Goal: Task Accomplishment & Management: Use online tool/utility

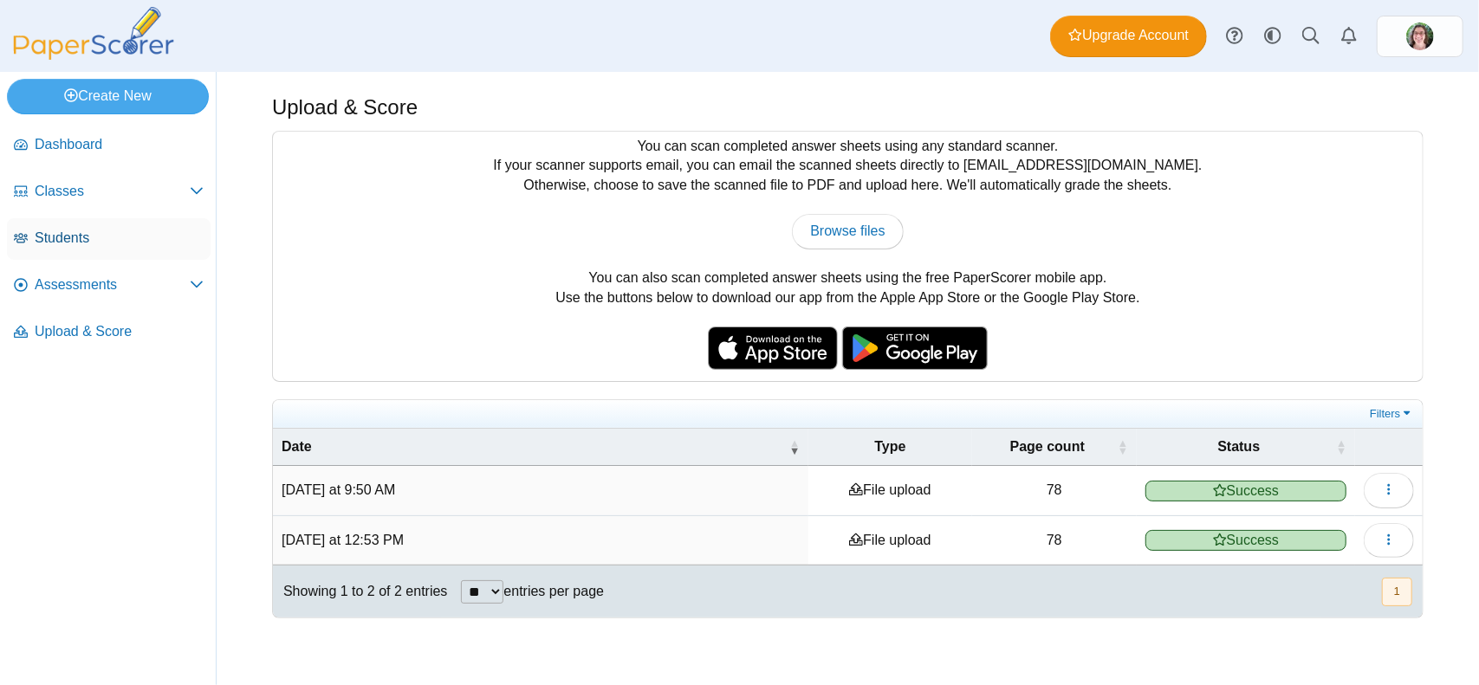
click at [62, 242] on span "Students" at bounding box center [119, 238] width 169 height 19
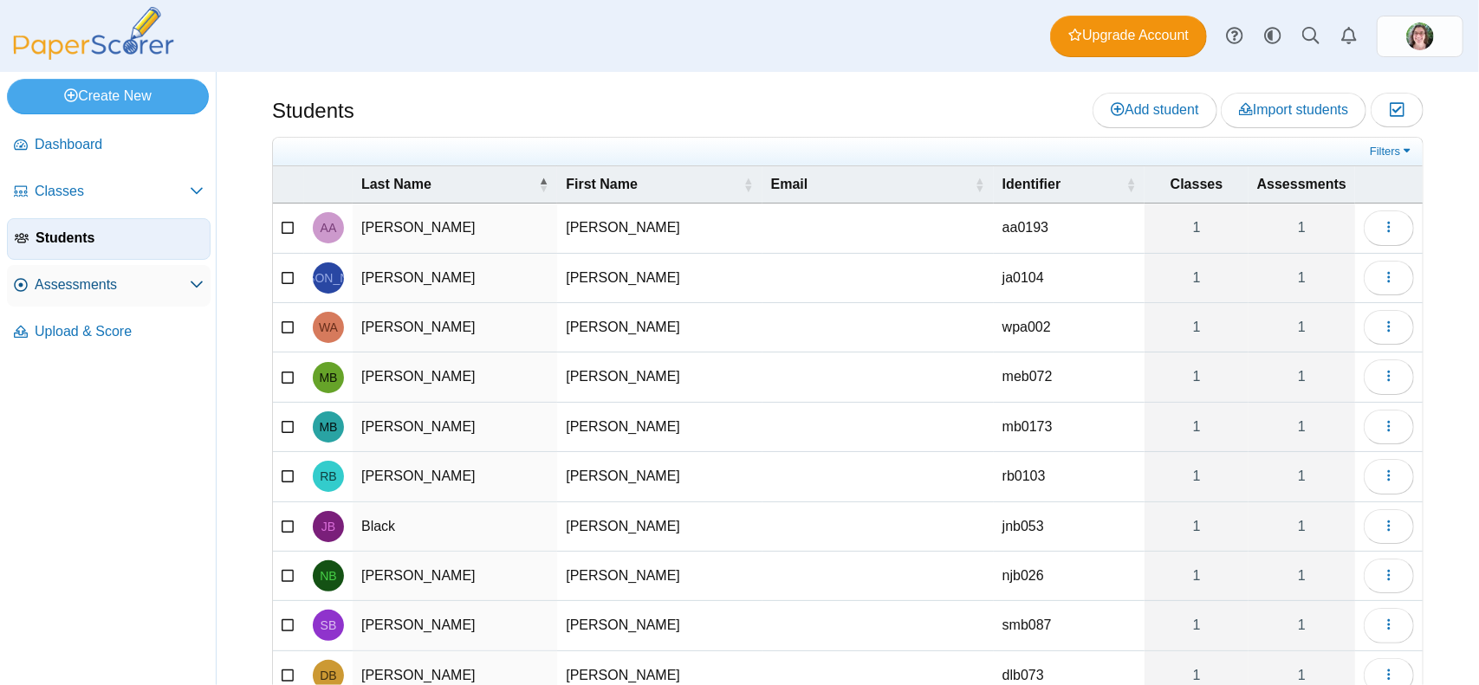
click at [94, 286] on span "Assessments" at bounding box center [112, 284] width 155 height 19
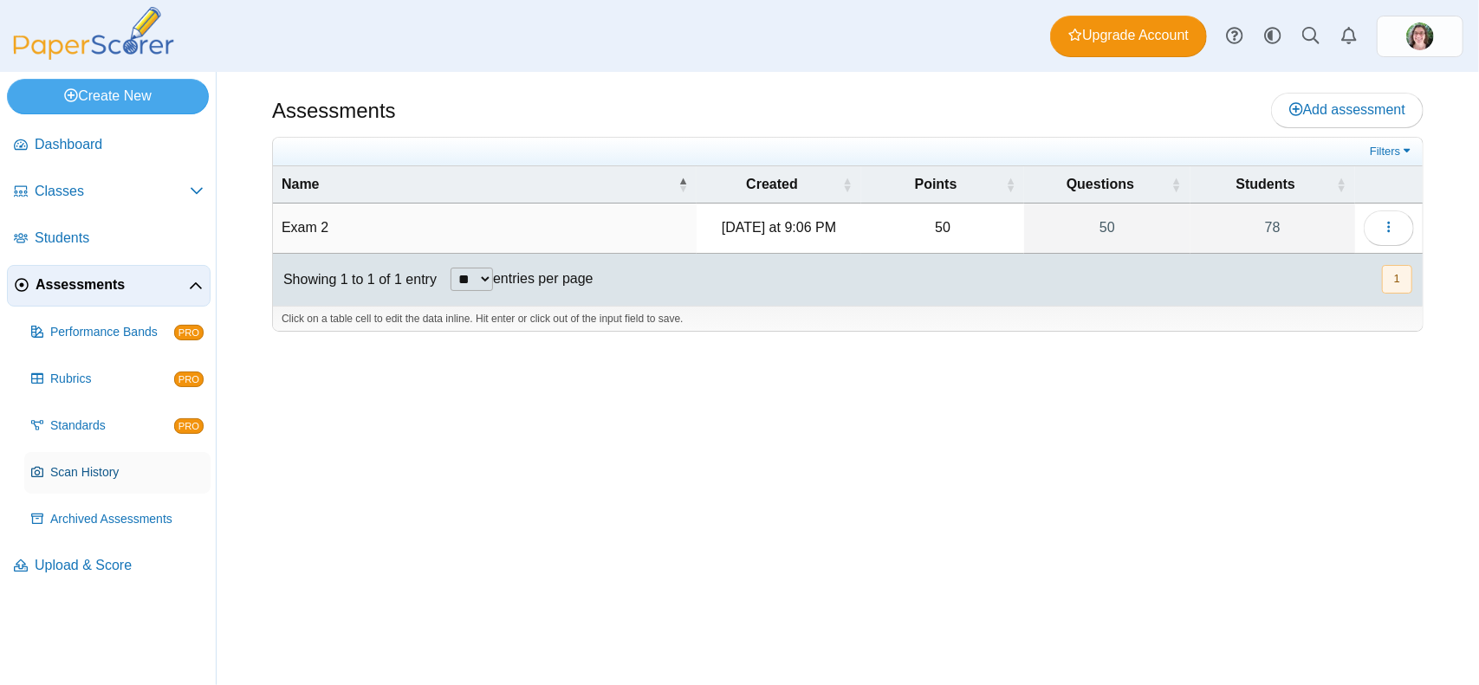
click at [87, 470] on span "Scan History" at bounding box center [126, 472] width 153 height 17
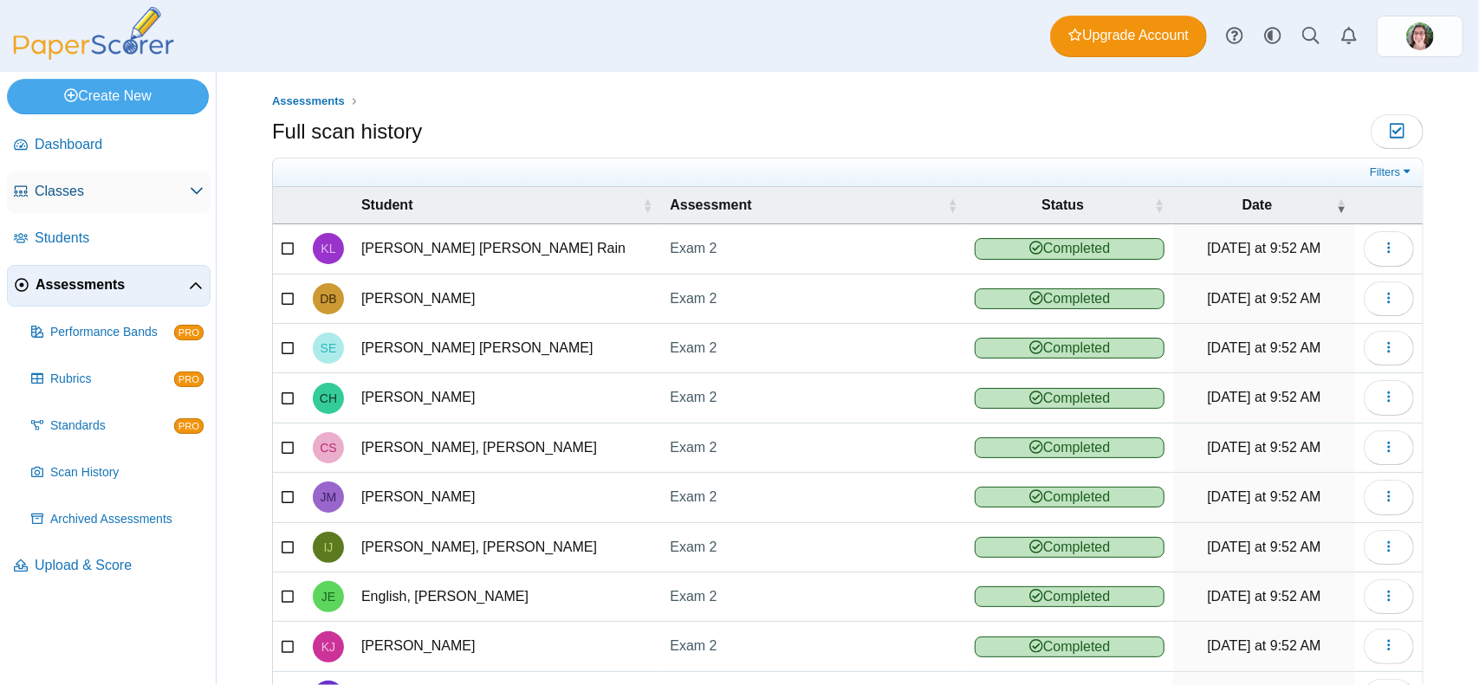
click at [73, 186] on span "Classes" at bounding box center [112, 191] width 155 height 19
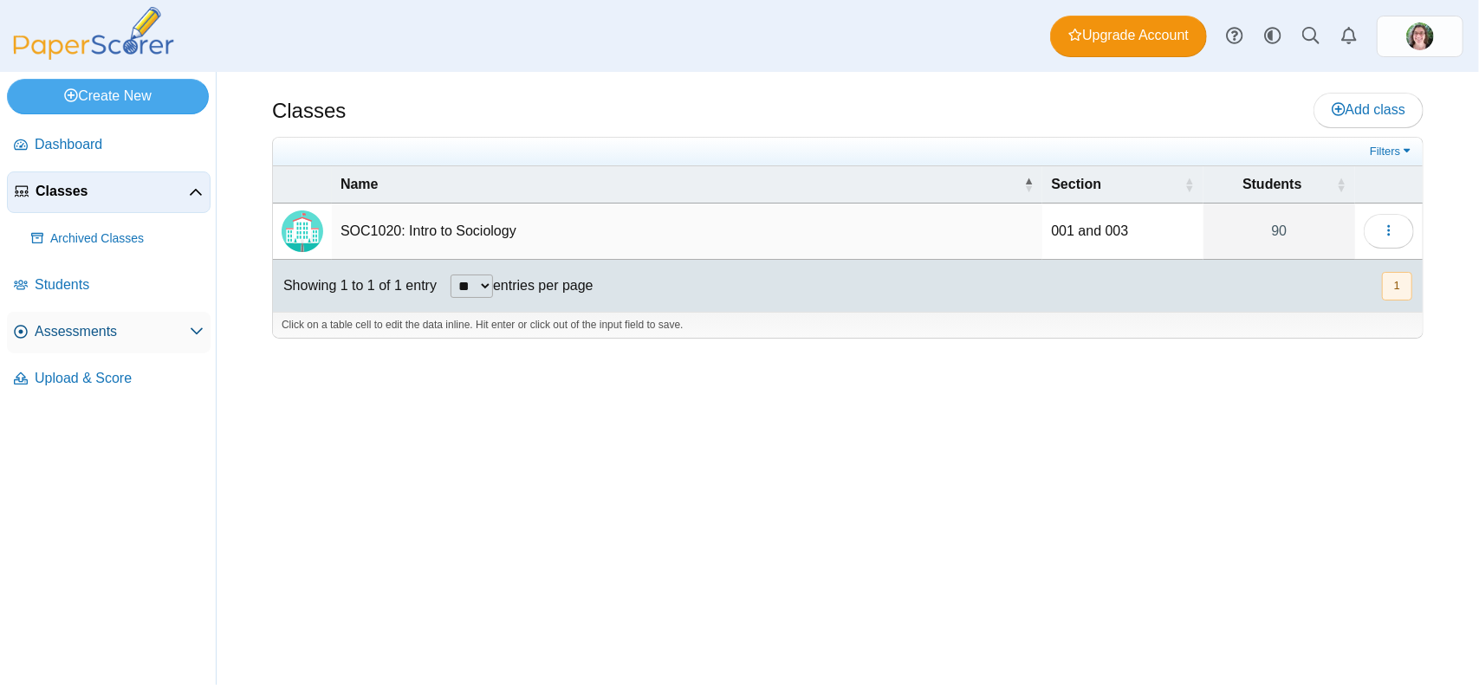
click at [87, 327] on span "Assessments" at bounding box center [112, 331] width 155 height 19
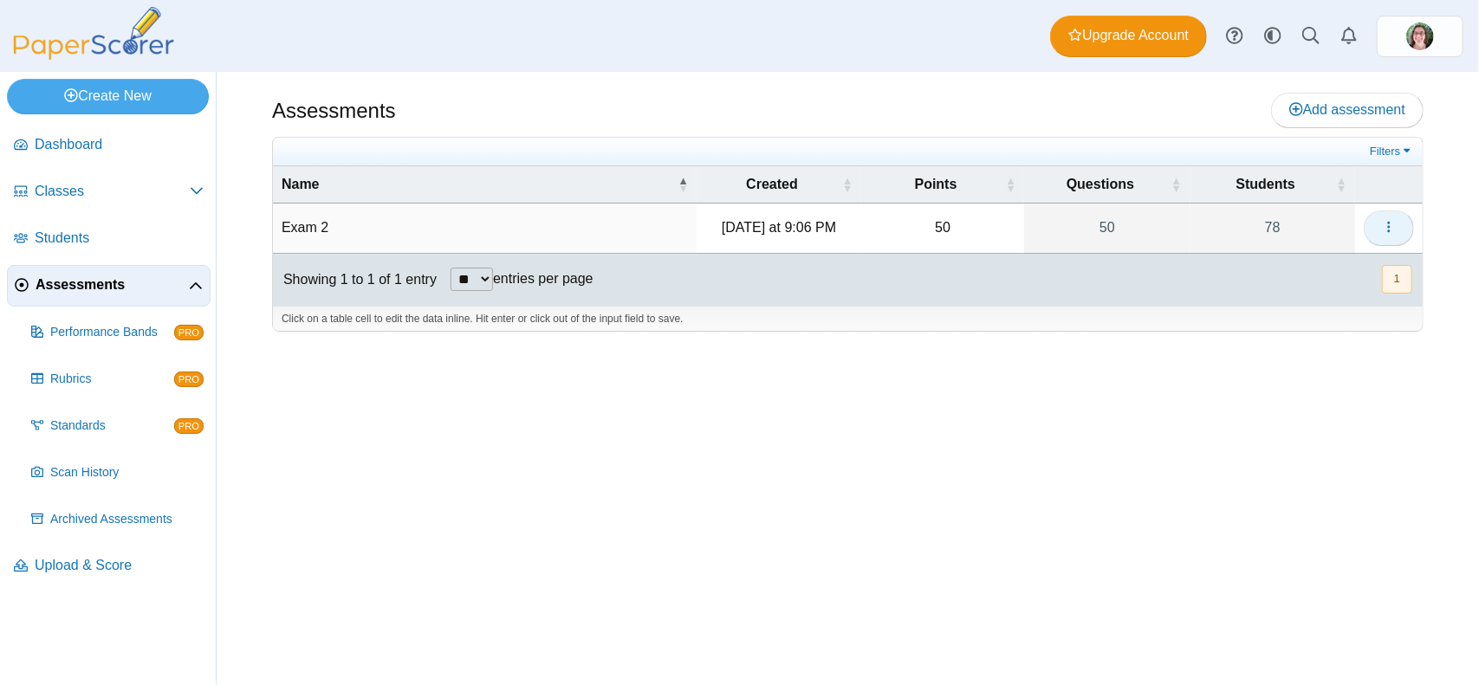
click at [1396, 223] on icon "button" at bounding box center [1389, 227] width 14 height 14
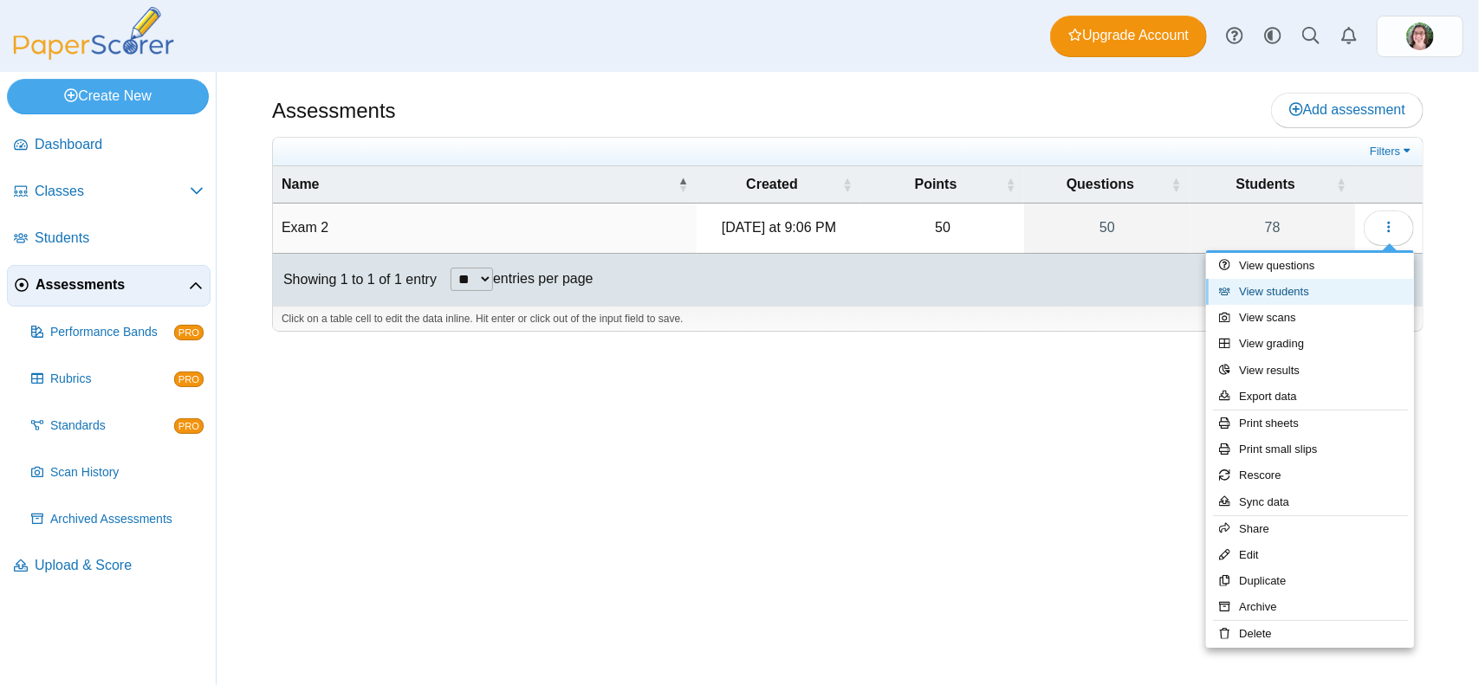
click at [1275, 287] on link "View students" at bounding box center [1310, 292] width 208 height 26
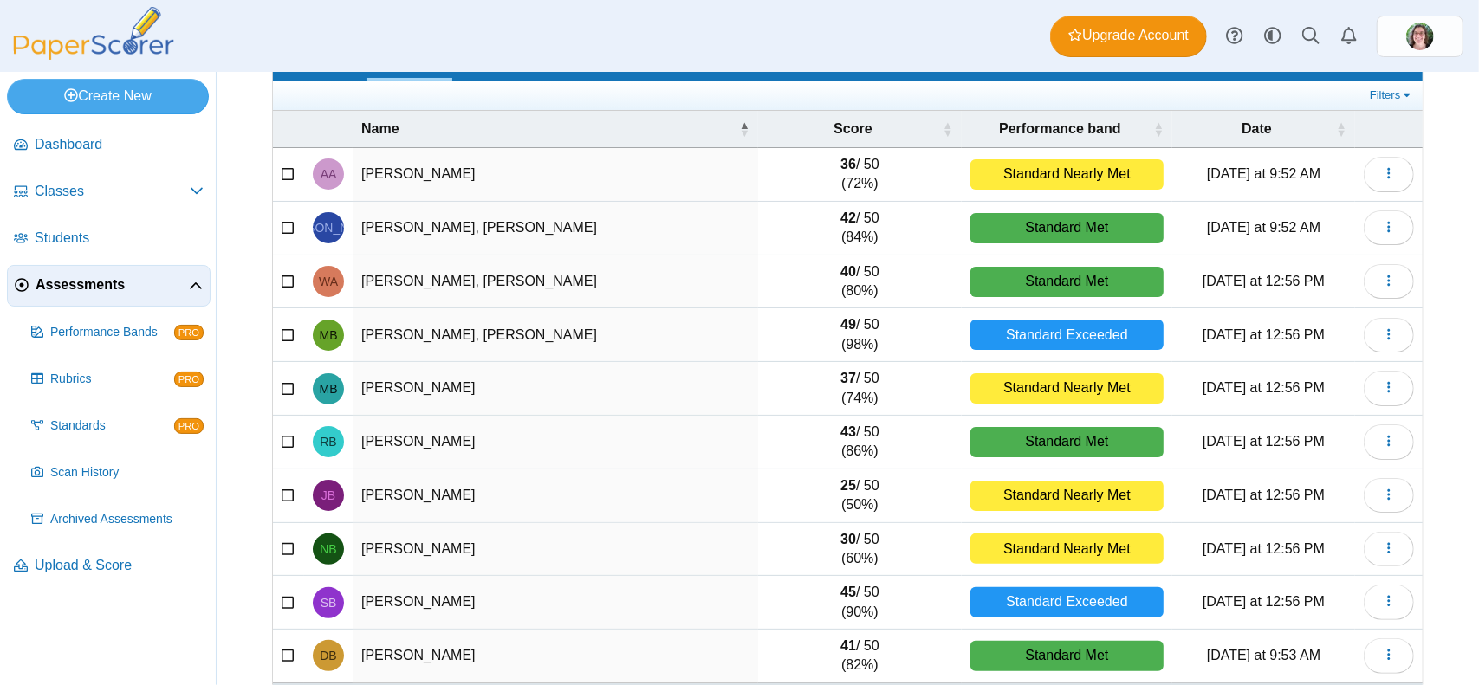
scroll to position [172, 0]
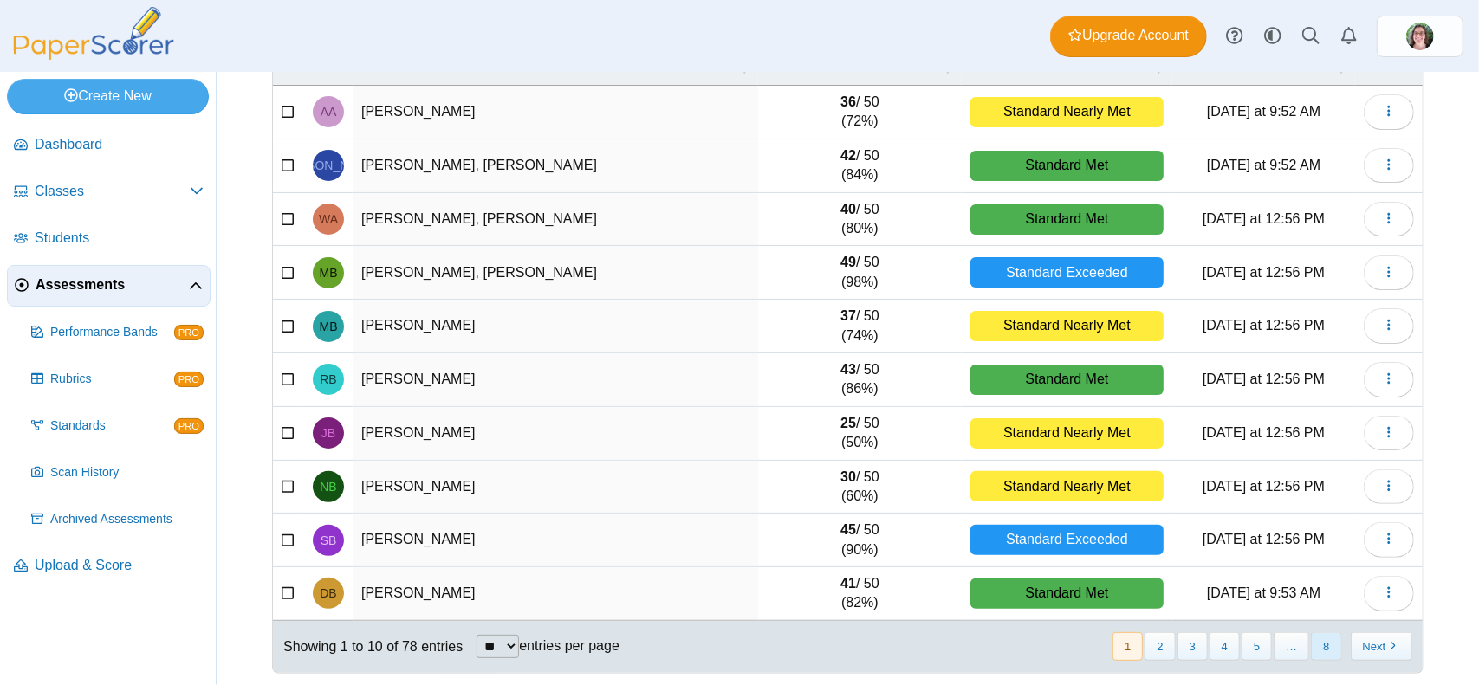
click at [1314, 638] on button "8" at bounding box center [1326, 646] width 30 height 29
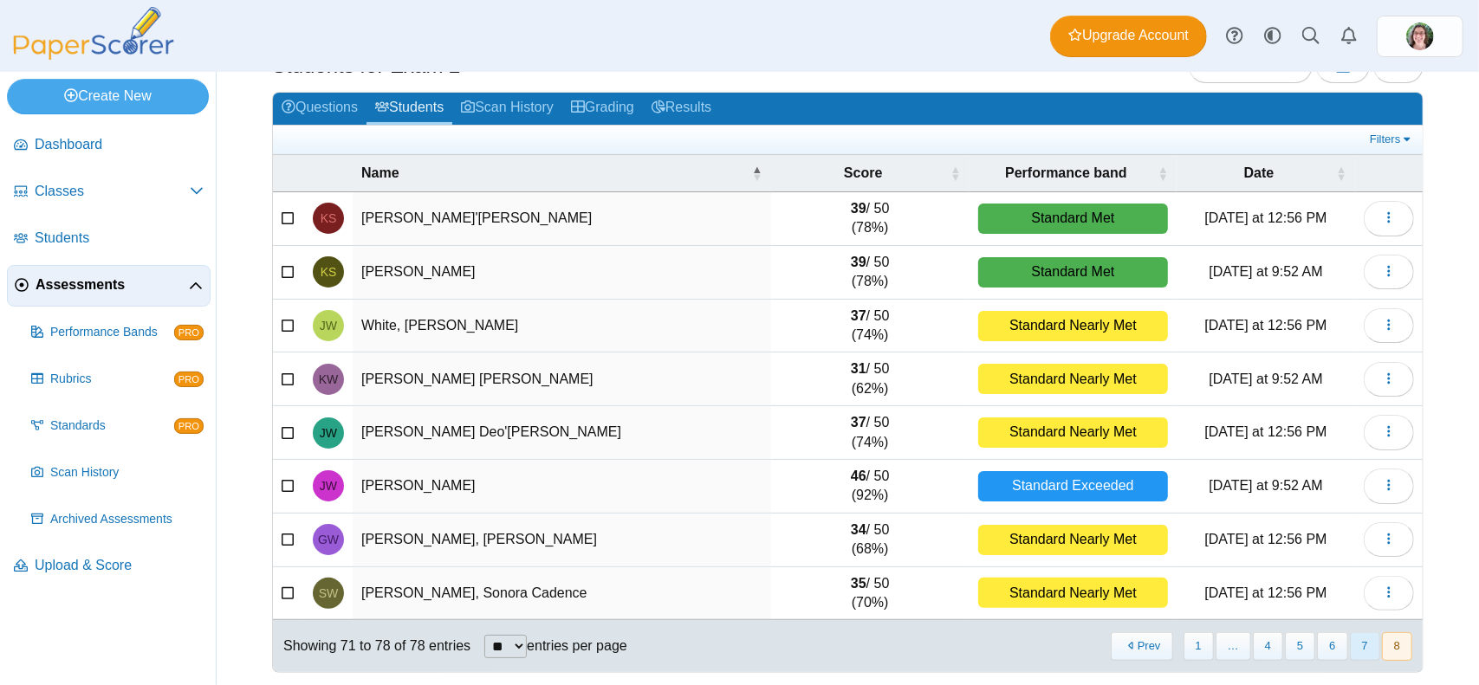
click at [1350, 638] on button "7" at bounding box center [1365, 646] width 30 height 29
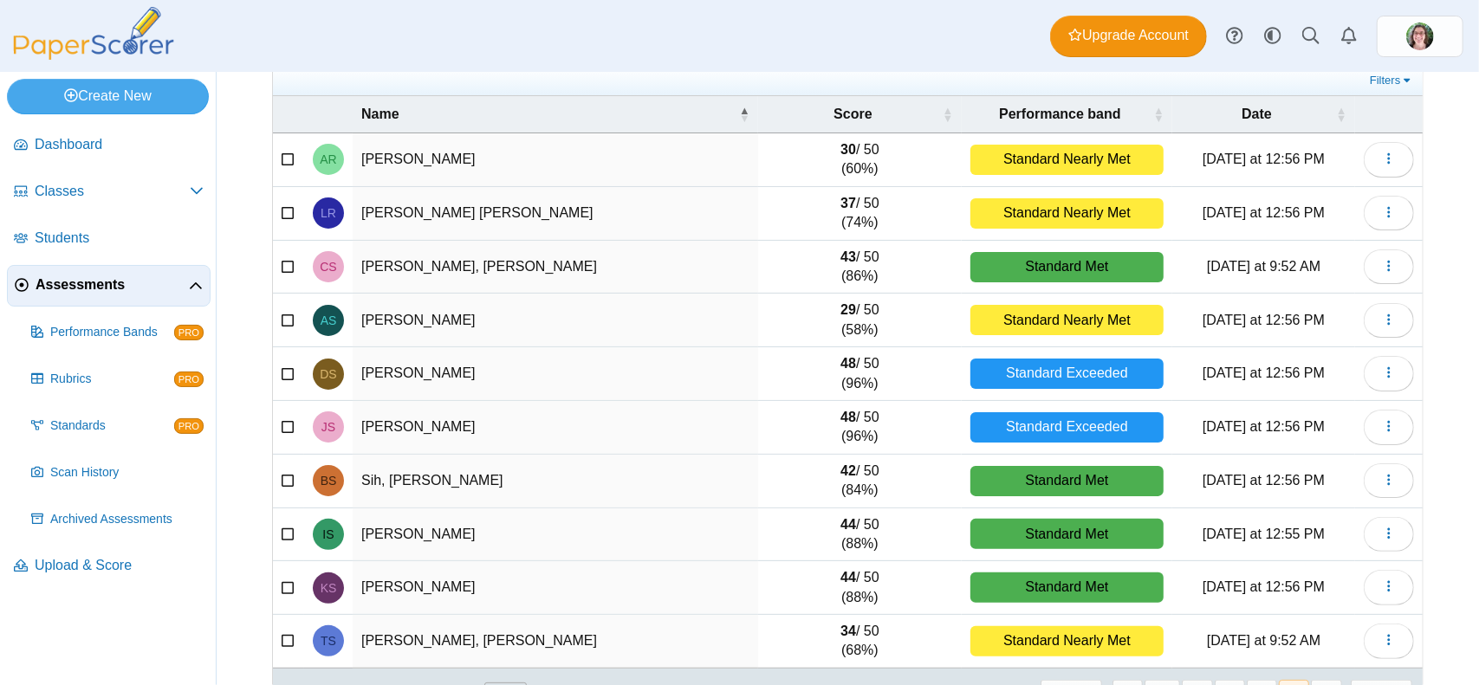
scroll to position [172, 0]
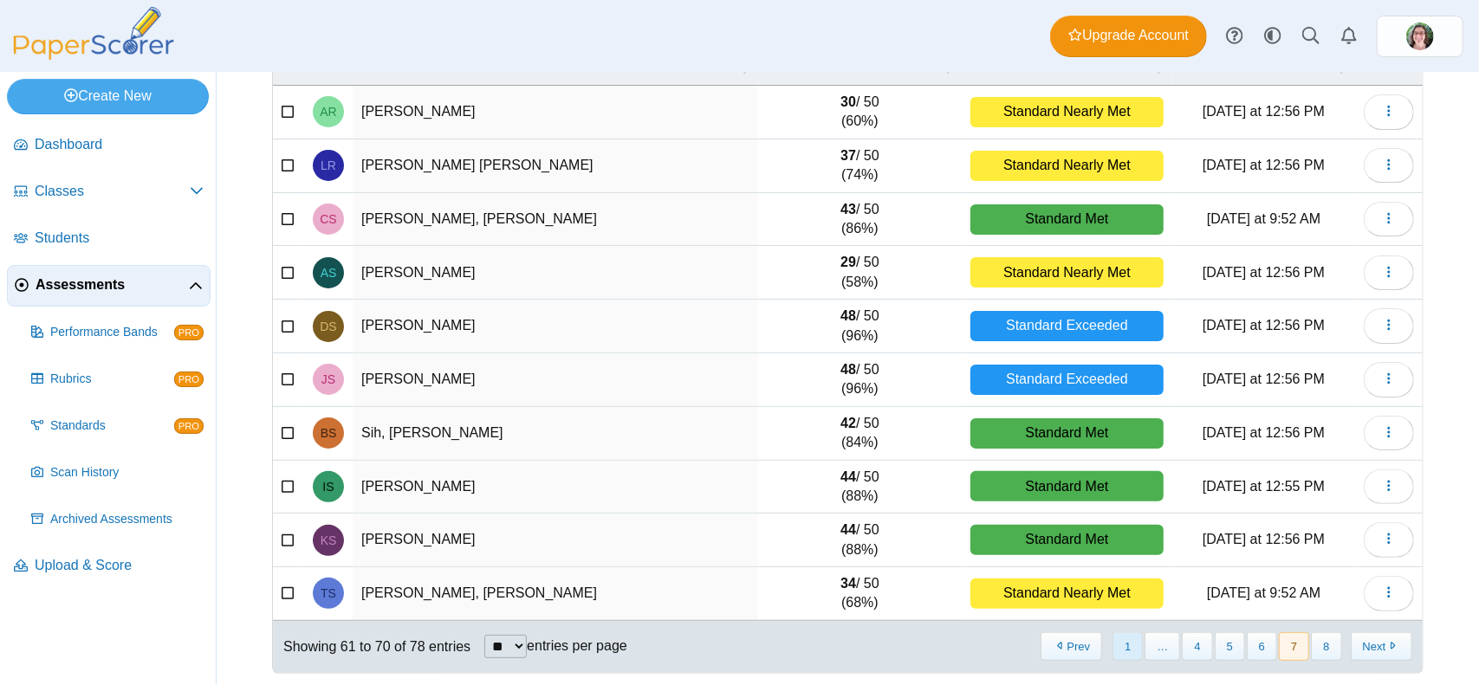
click at [1117, 649] on button "1" at bounding box center [1127, 646] width 30 height 29
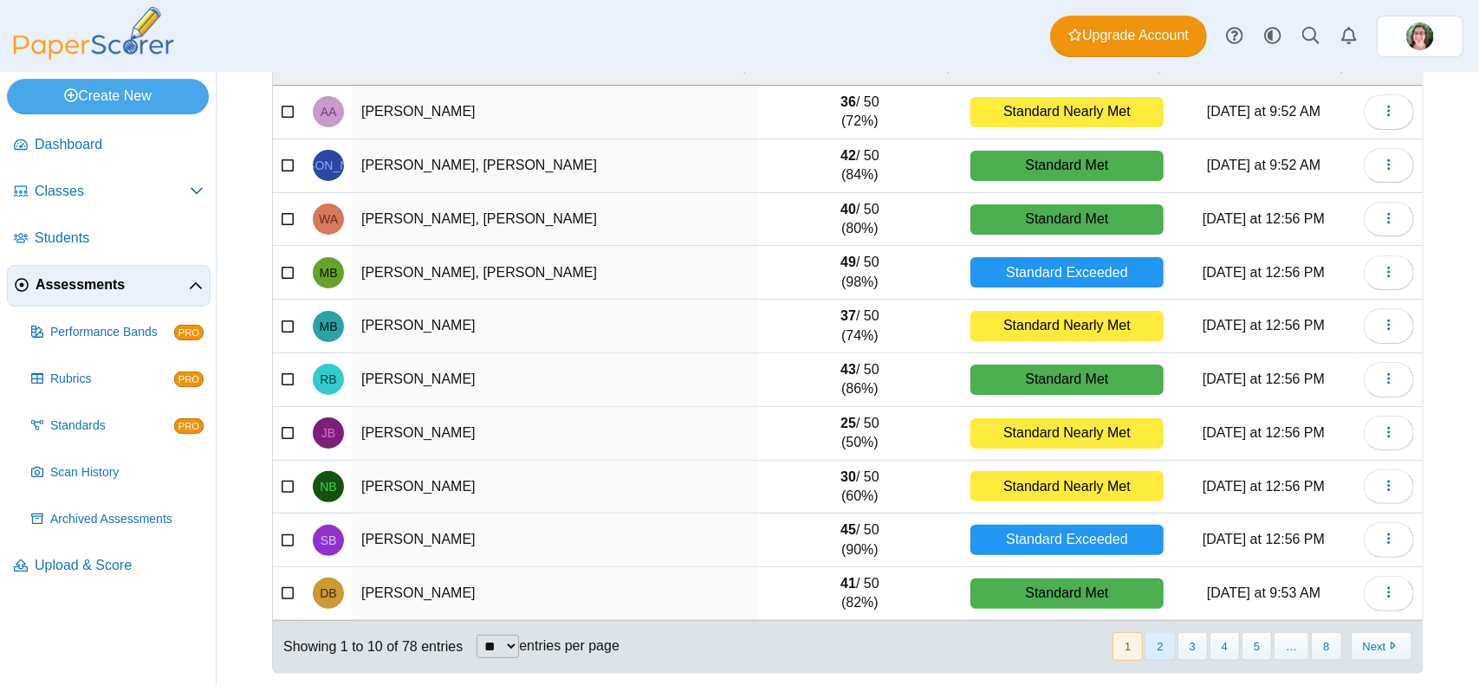
click at [1152, 639] on button "2" at bounding box center [1159, 646] width 30 height 29
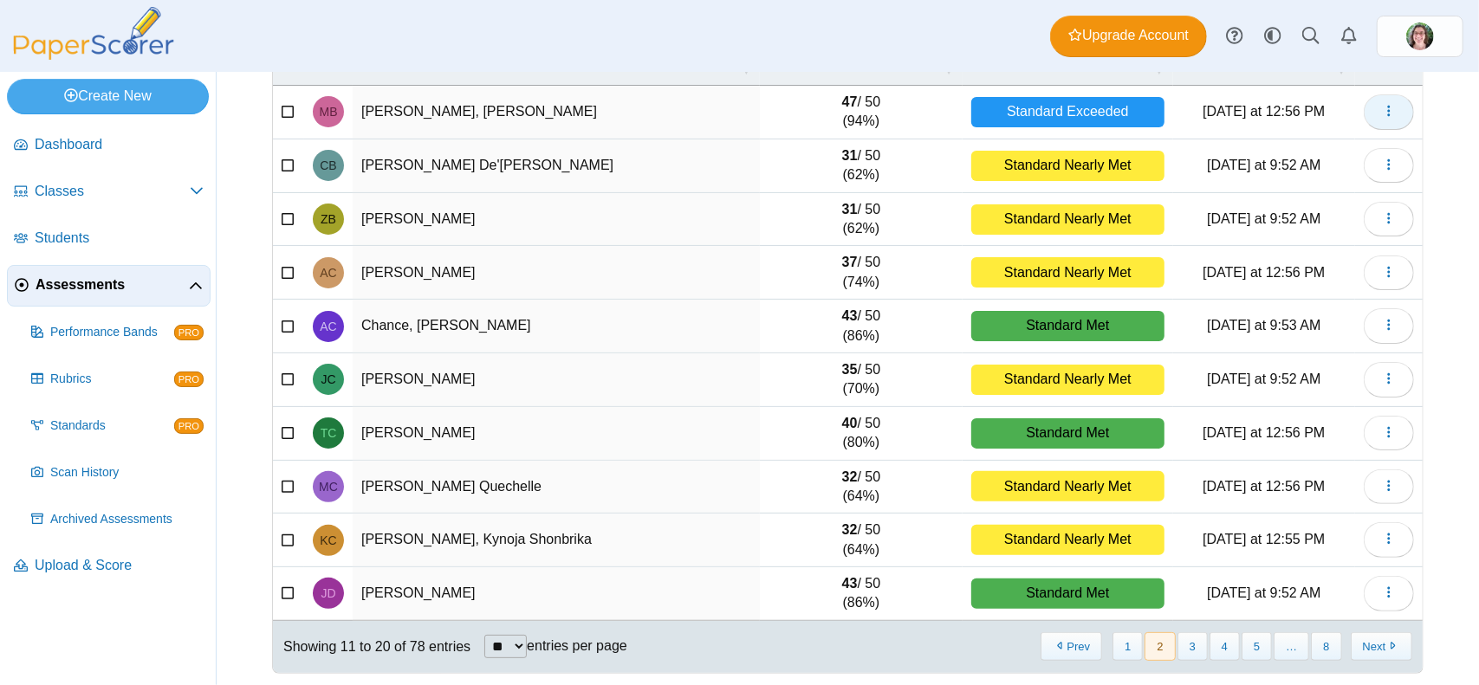
click at [1385, 108] on button "button" at bounding box center [1388, 111] width 50 height 35
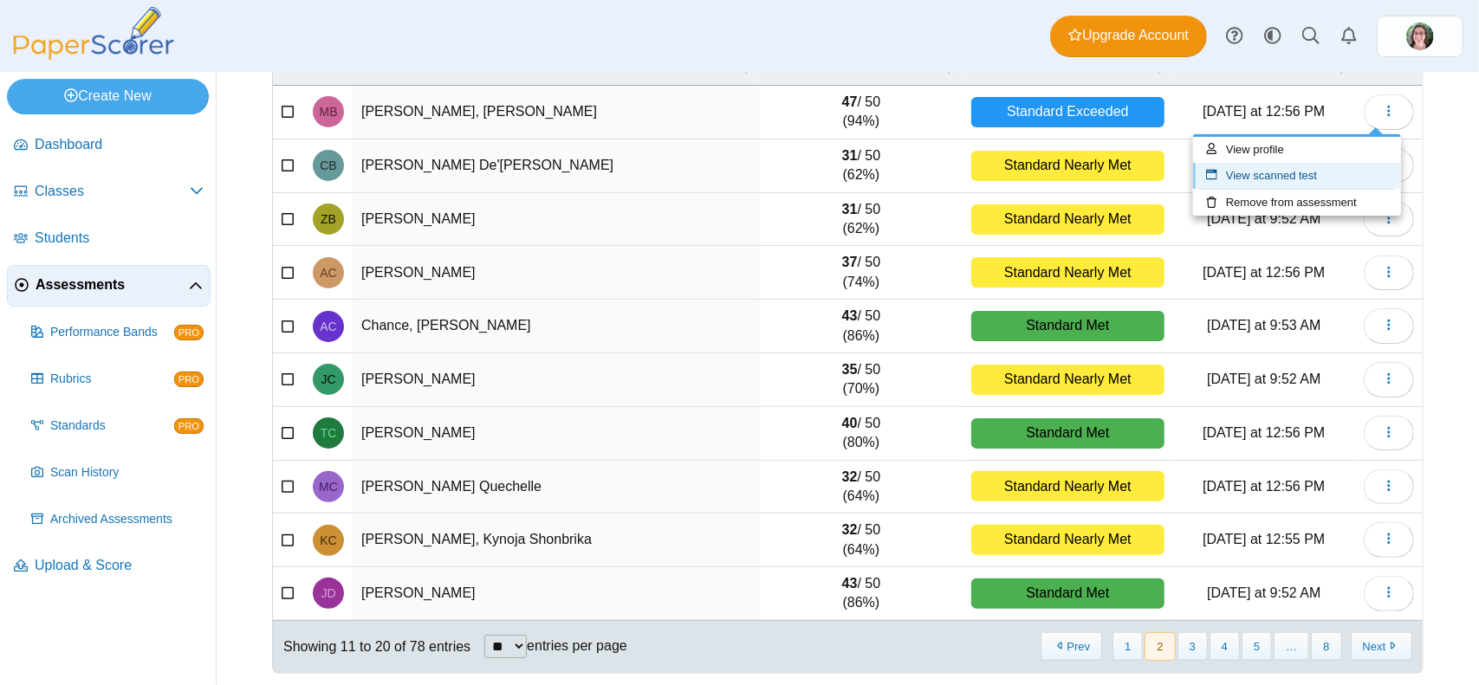
click at [1291, 171] on link "View scanned test" at bounding box center [1297, 176] width 208 height 26
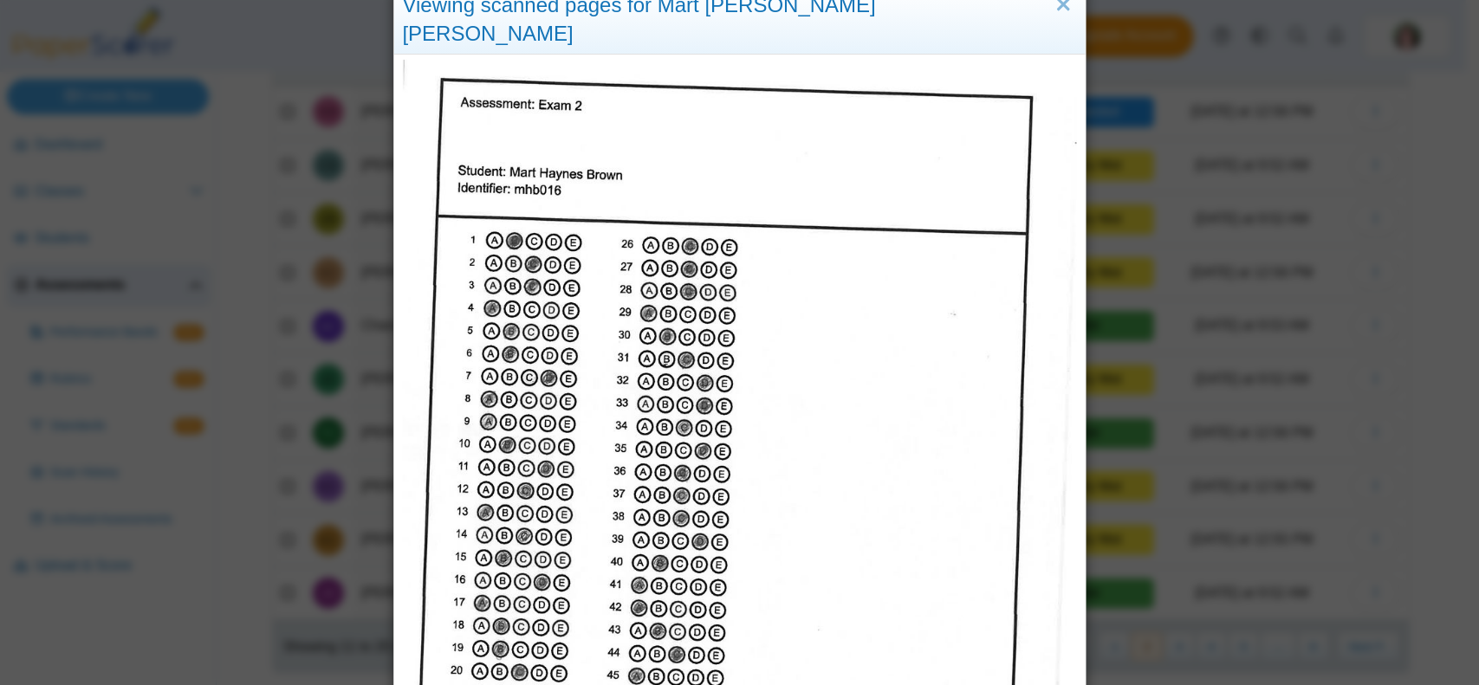
scroll to position [0, 0]
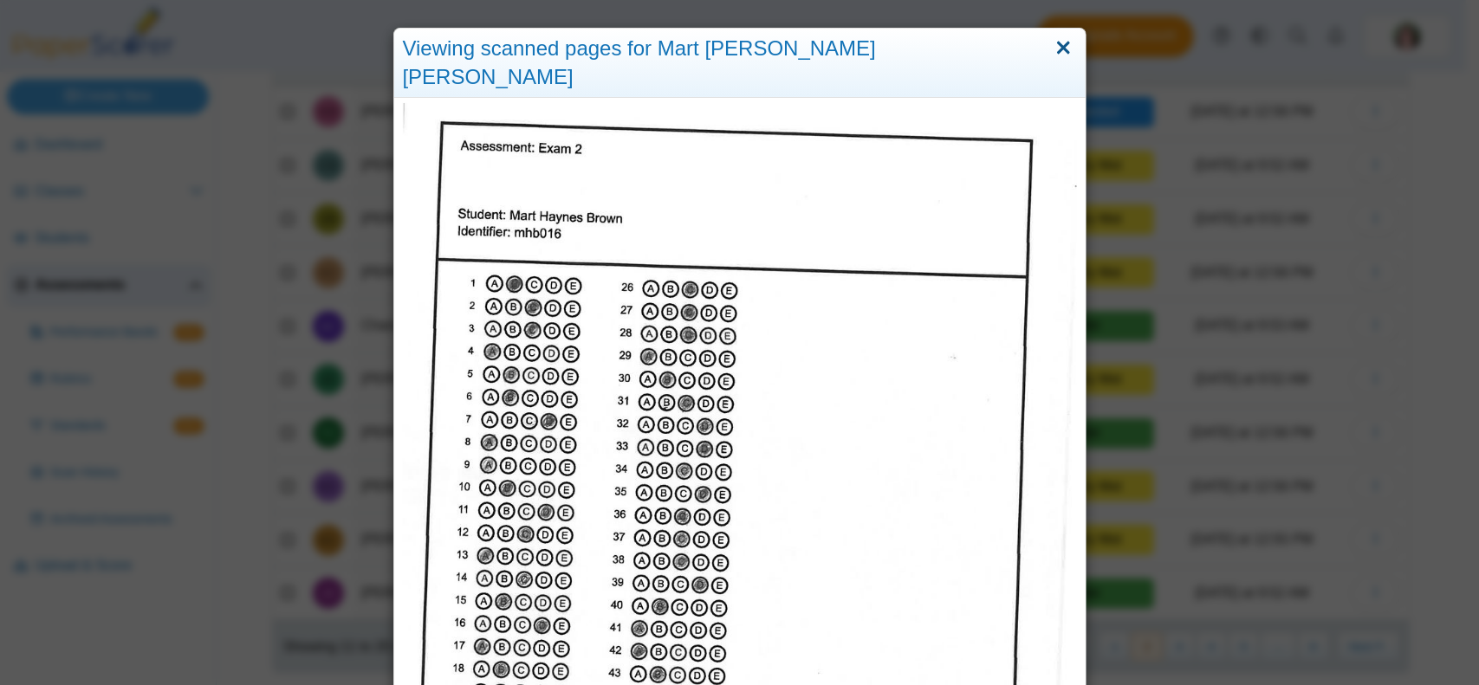
click at [1058, 45] on link "Close" at bounding box center [1063, 48] width 27 height 29
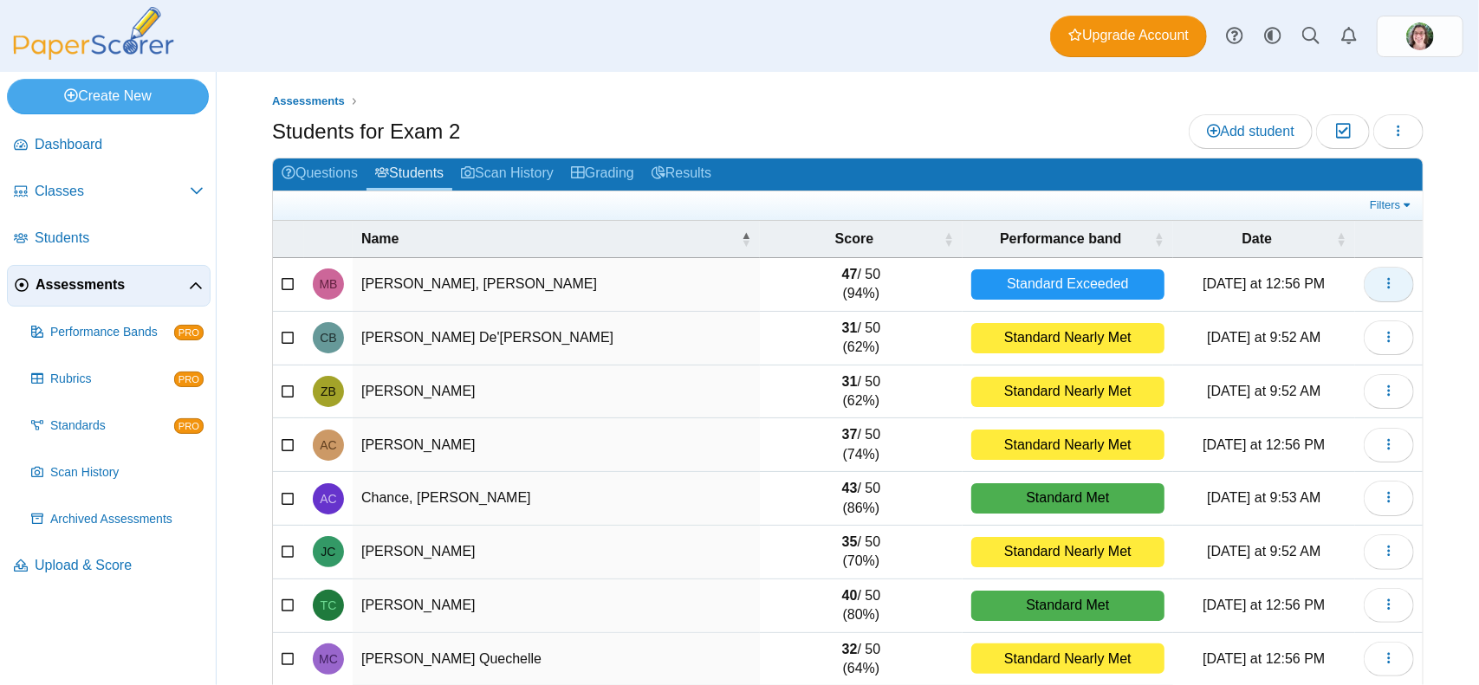
click at [1382, 281] on icon "button" at bounding box center [1389, 283] width 14 height 14
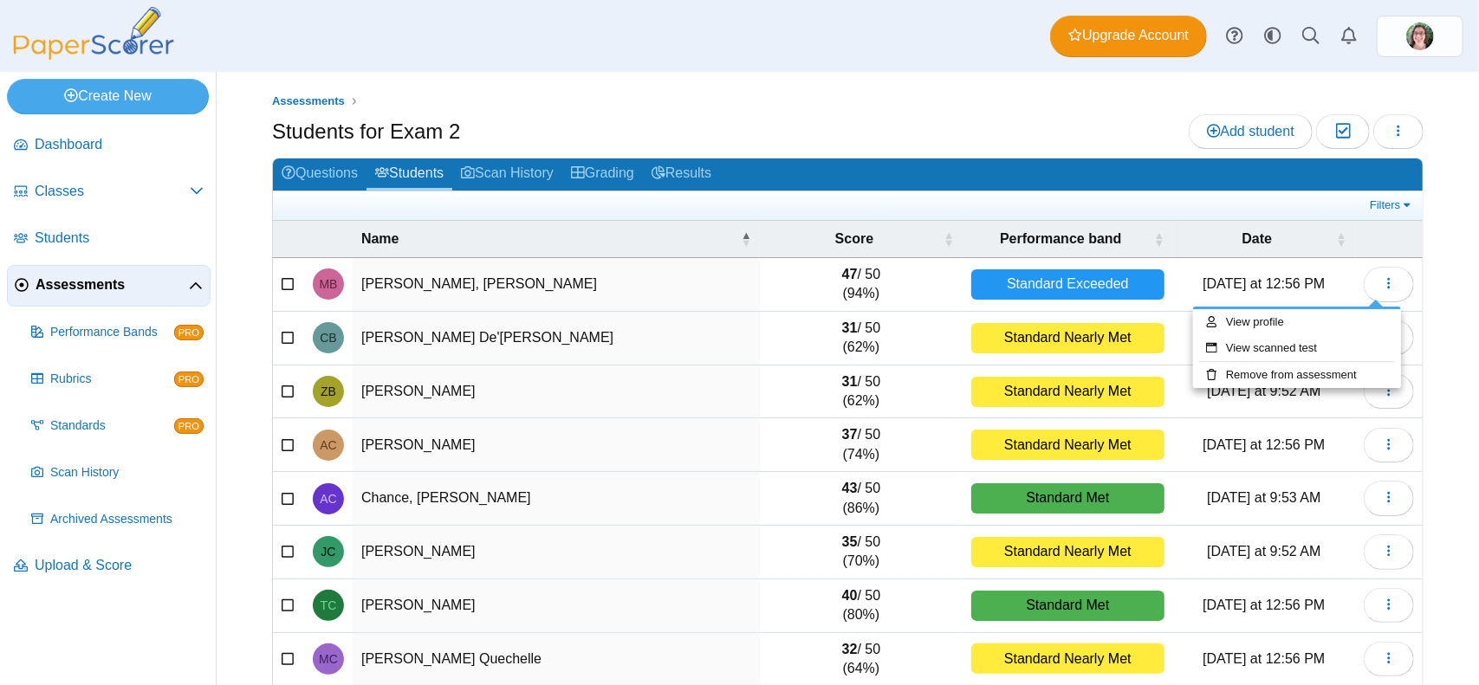
click at [1008, 283] on div "Standard Exceeded" at bounding box center [1067, 284] width 193 height 30
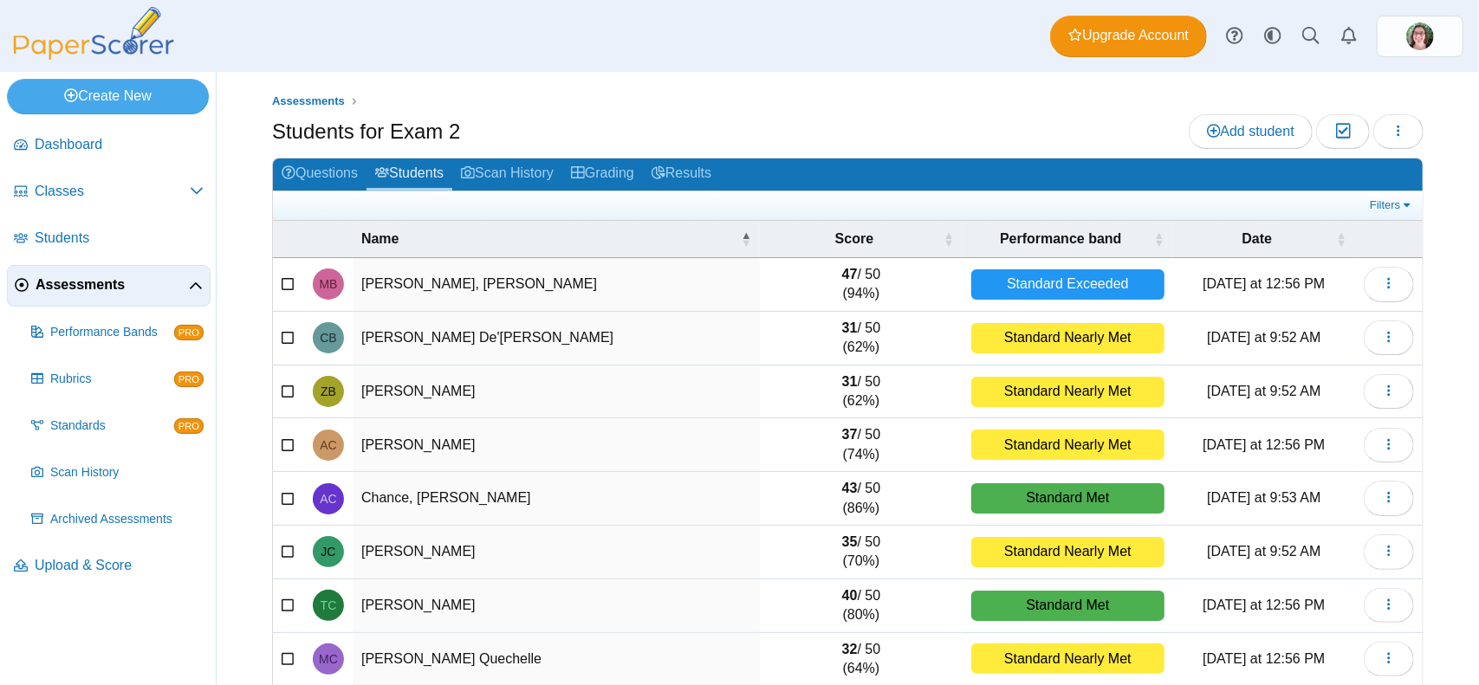
click at [1020, 278] on div "Standard Exceeded" at bounding box center [1067, 284] width 193 height 30
click at [621, 174] on link "Grading" at bounding box center [602, 175] width 81 height 32
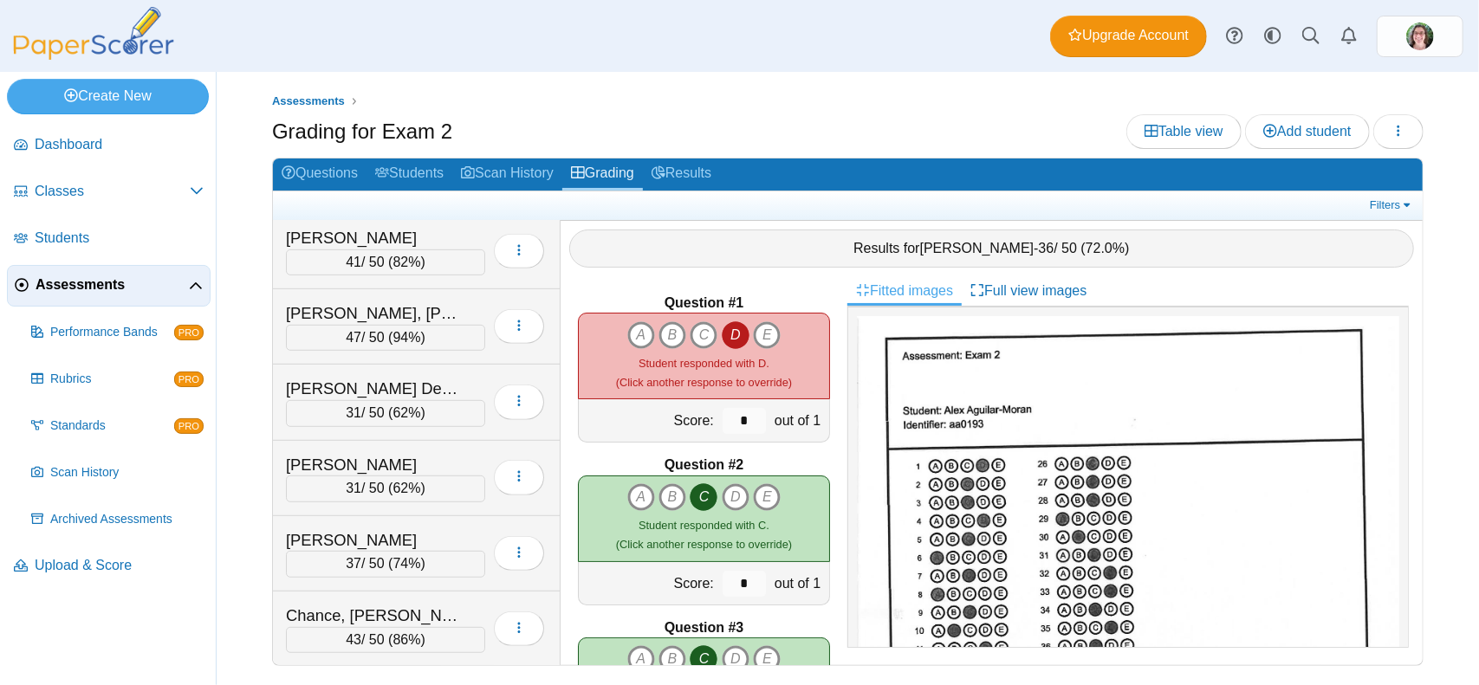
scroll to position [694, 0]
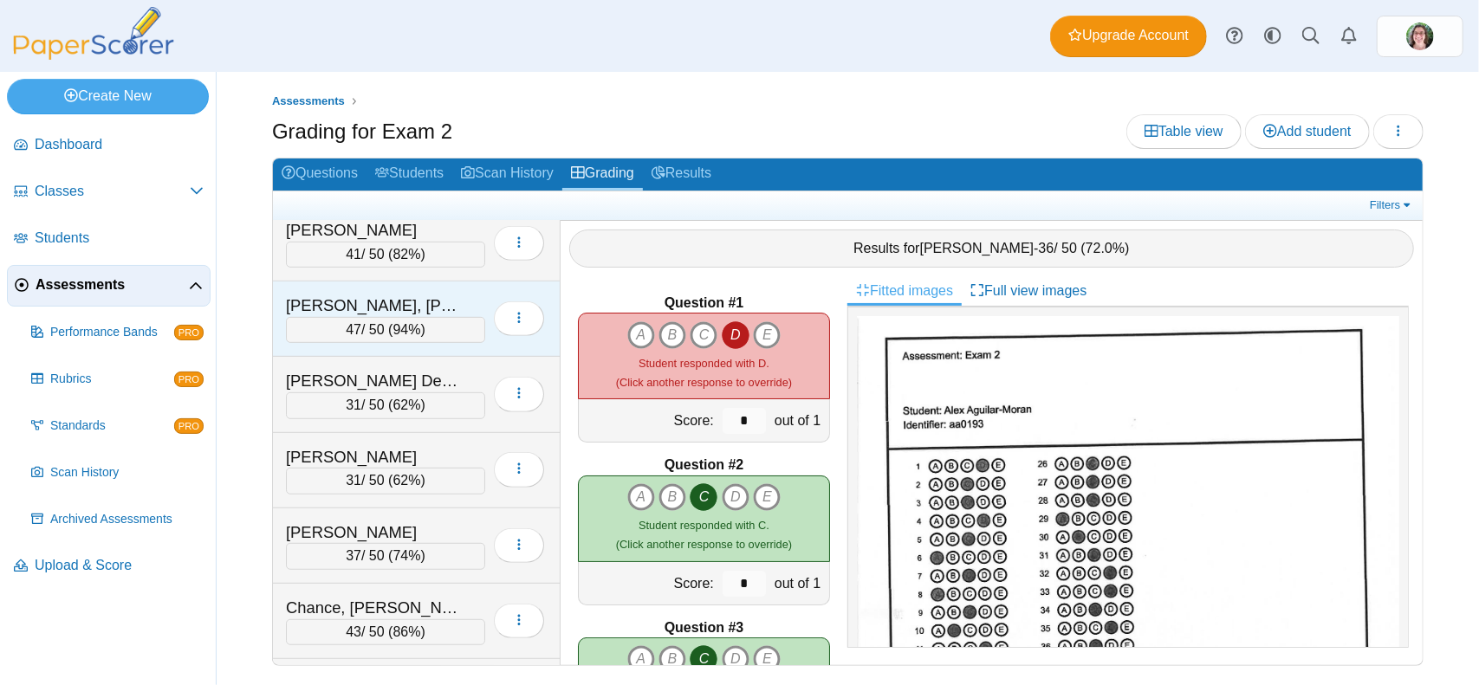
drag, startPoint x: 392, startPoint y: 296, endPoint x: 393, endPoint y: 306, distance: 9.6
click at [392, 297] on div "Brown, Mart Haynes" at bounding box center [372, 306] width 173 height 23
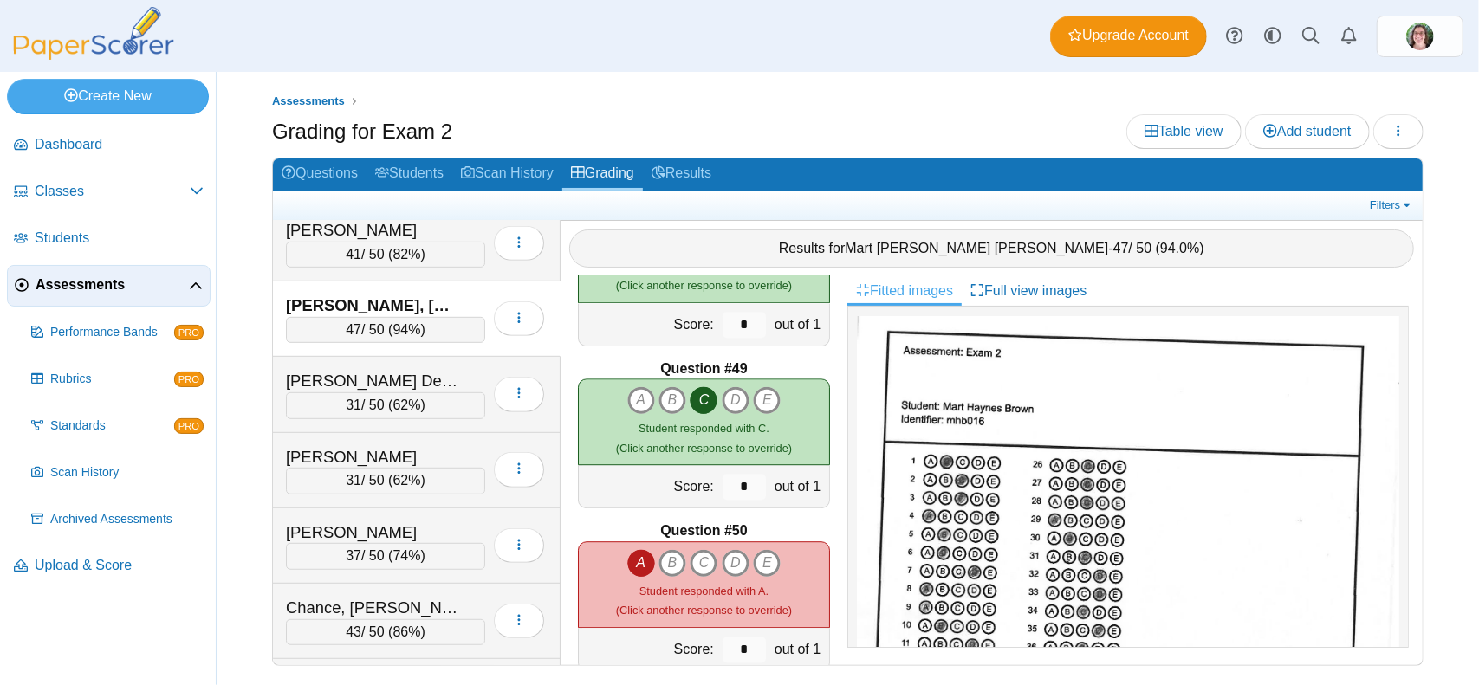
scroll to position [7762, 0]
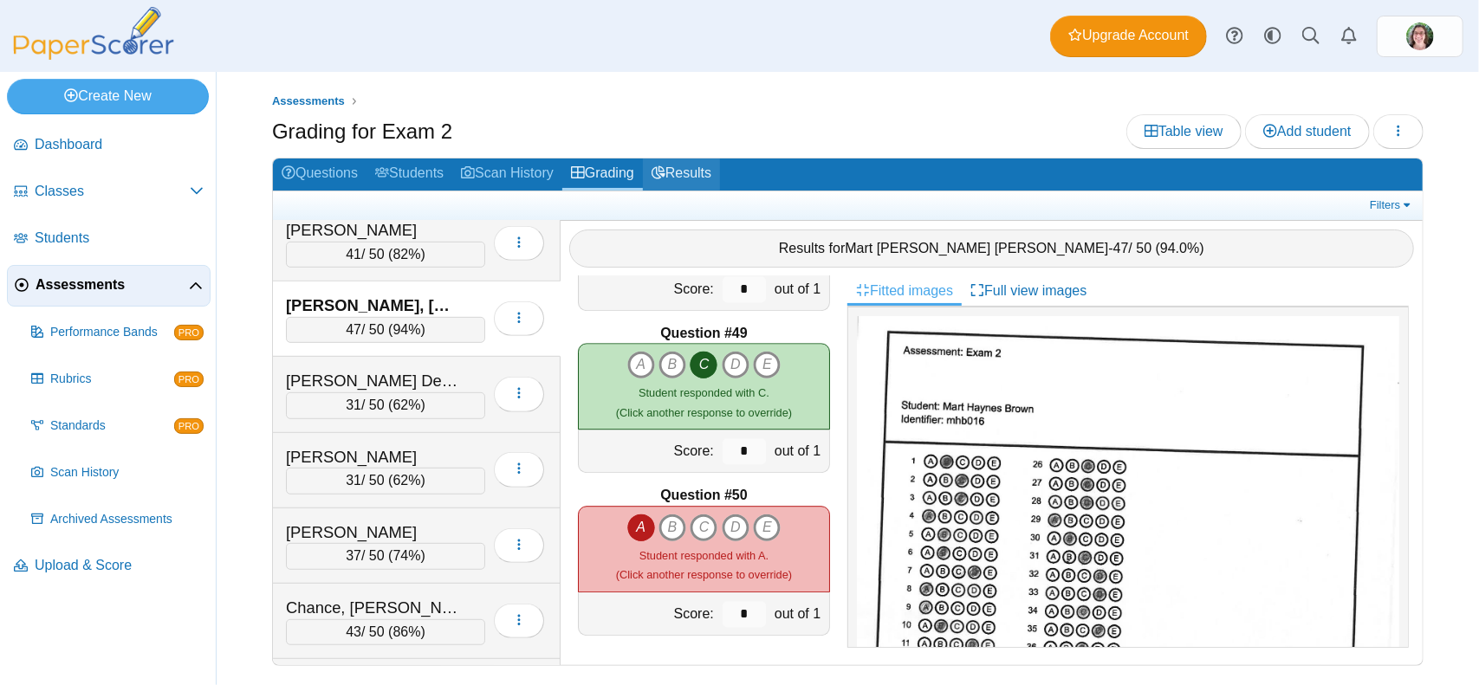
click at [677, 170] on link "Results" at bounding box center [681, 175] width 77 height 32
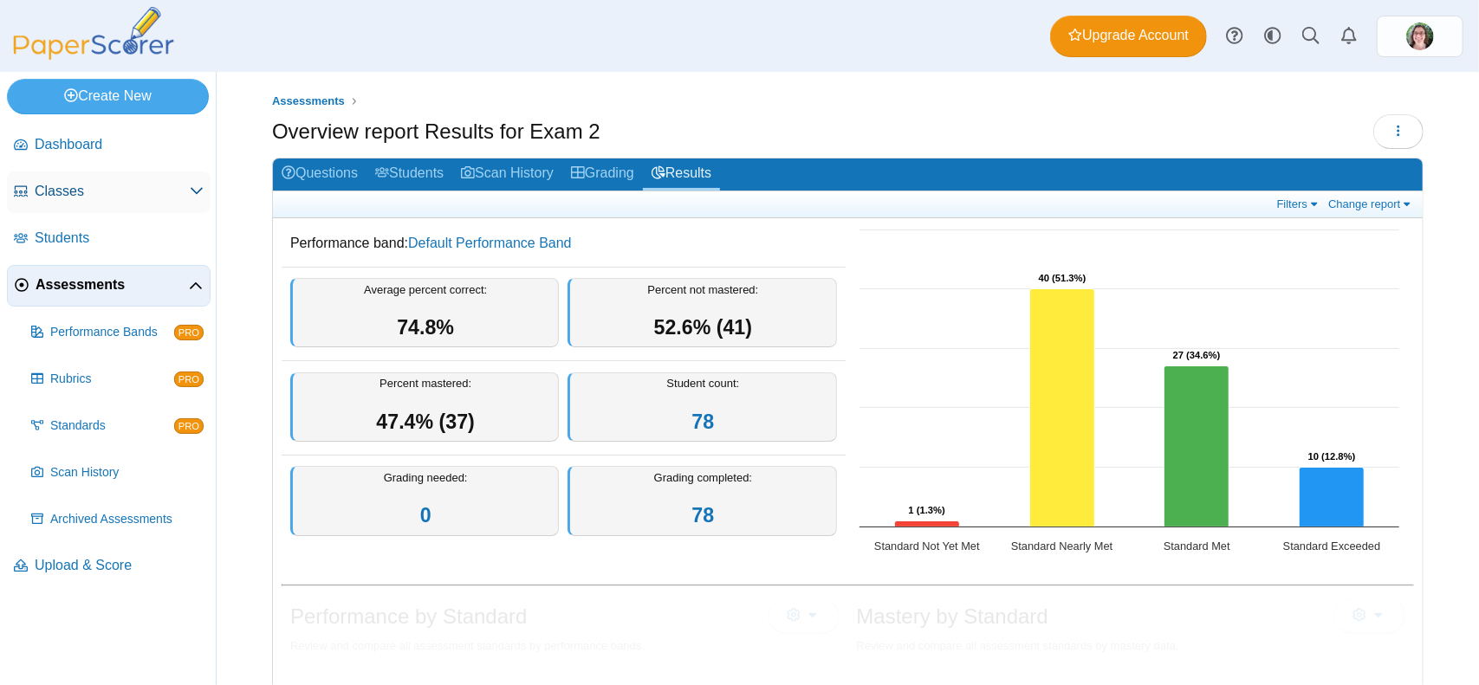
click at [203, 190] on icon at bounding box center [197, 191] width 14 height 14
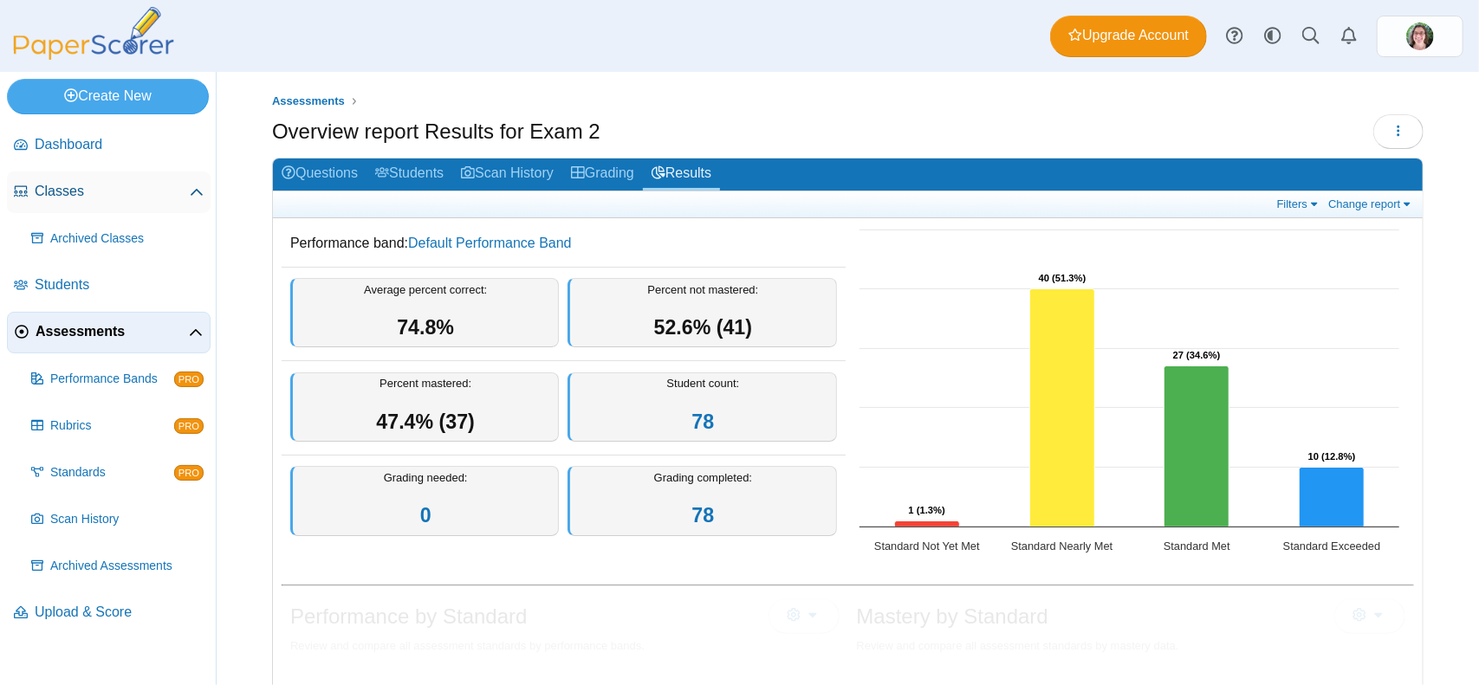
click at [200, 191] on icon at bounding box center [197, 193] width 14 height 14
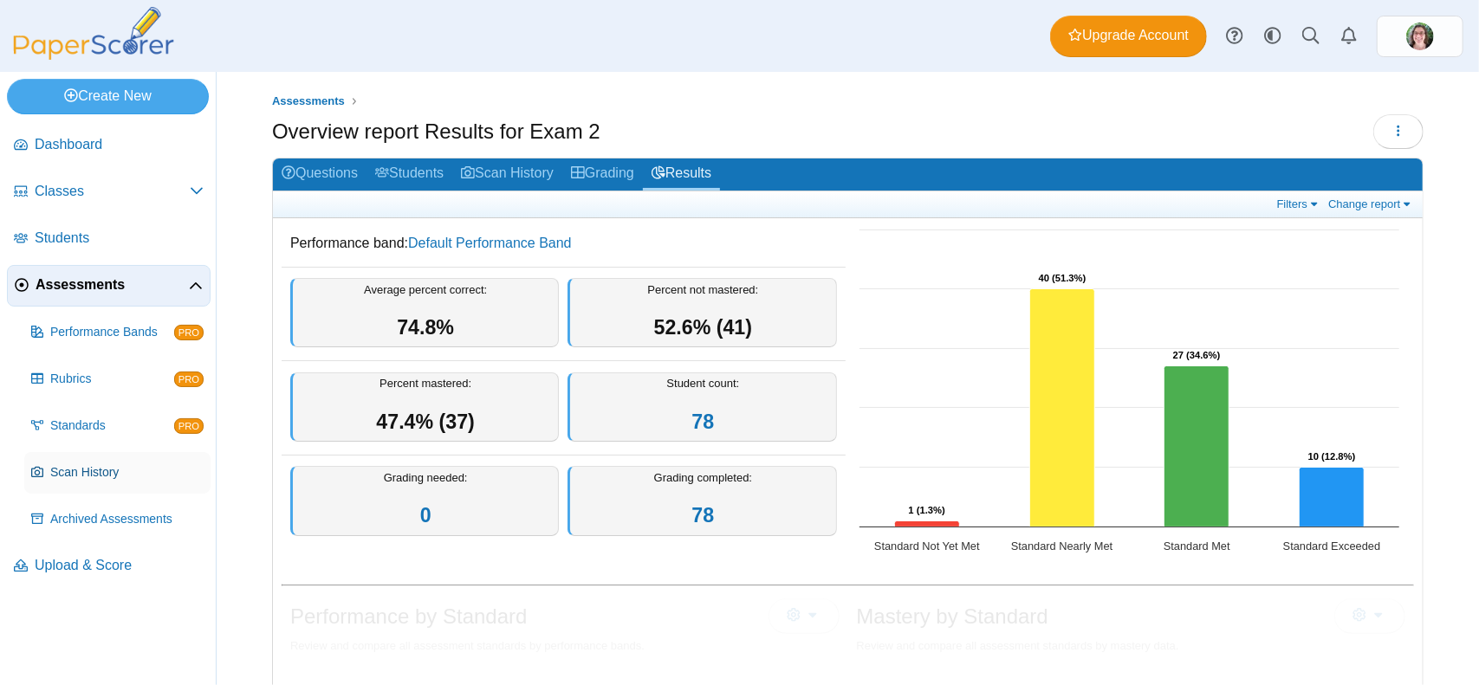
click at [48, 476] on link "Scan History" at bounding box center [117, 473] width 186 height 42
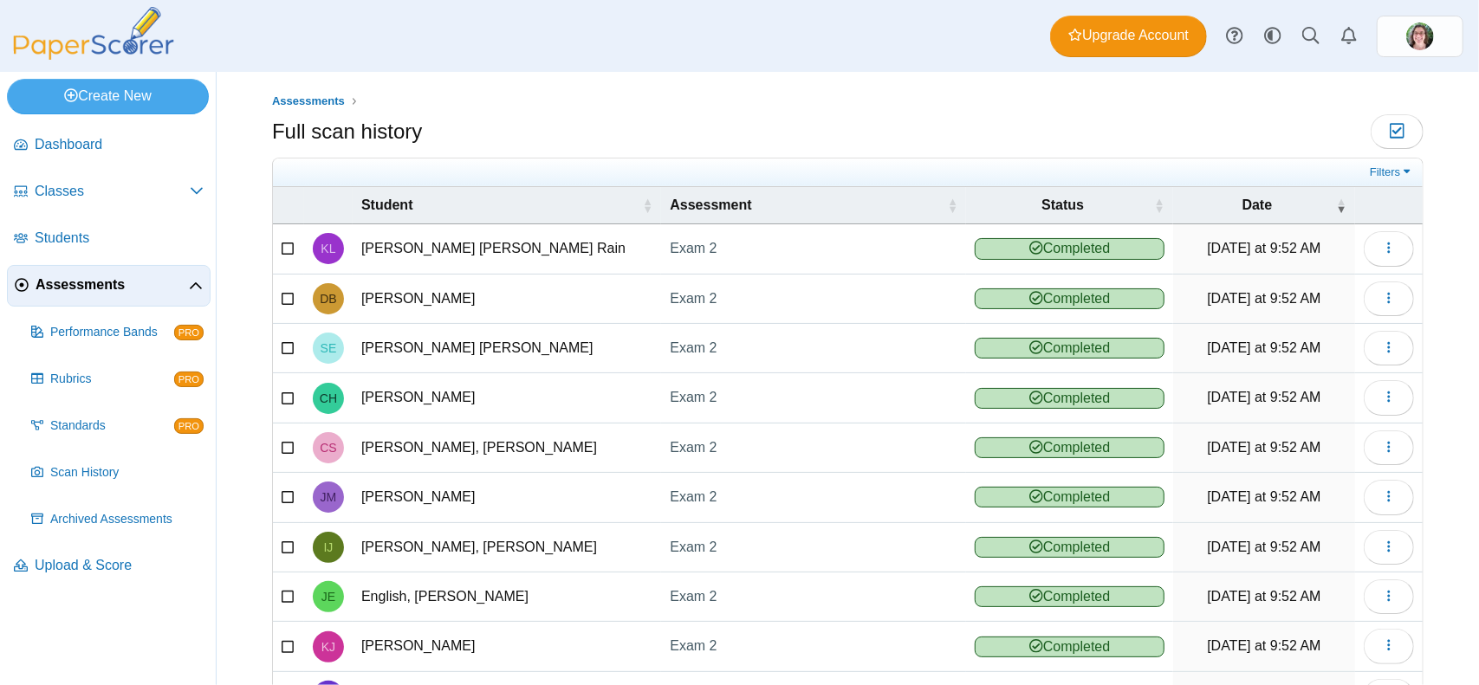
click at [106, 282] on span "Assessments" at bounding box center [112, 284] width 153 height 19
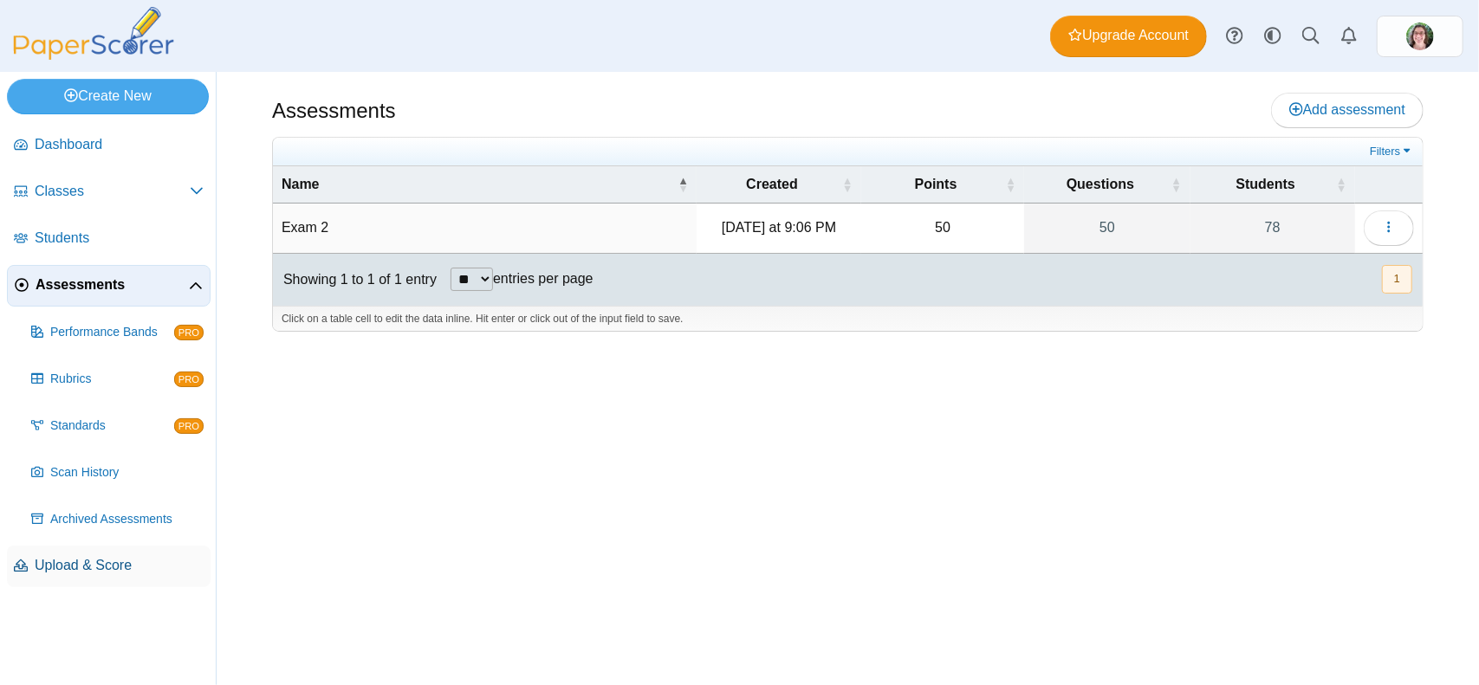
click at [78, 580] on link "Upload & Score" at bounding box center [109, 567] width 204 height 42
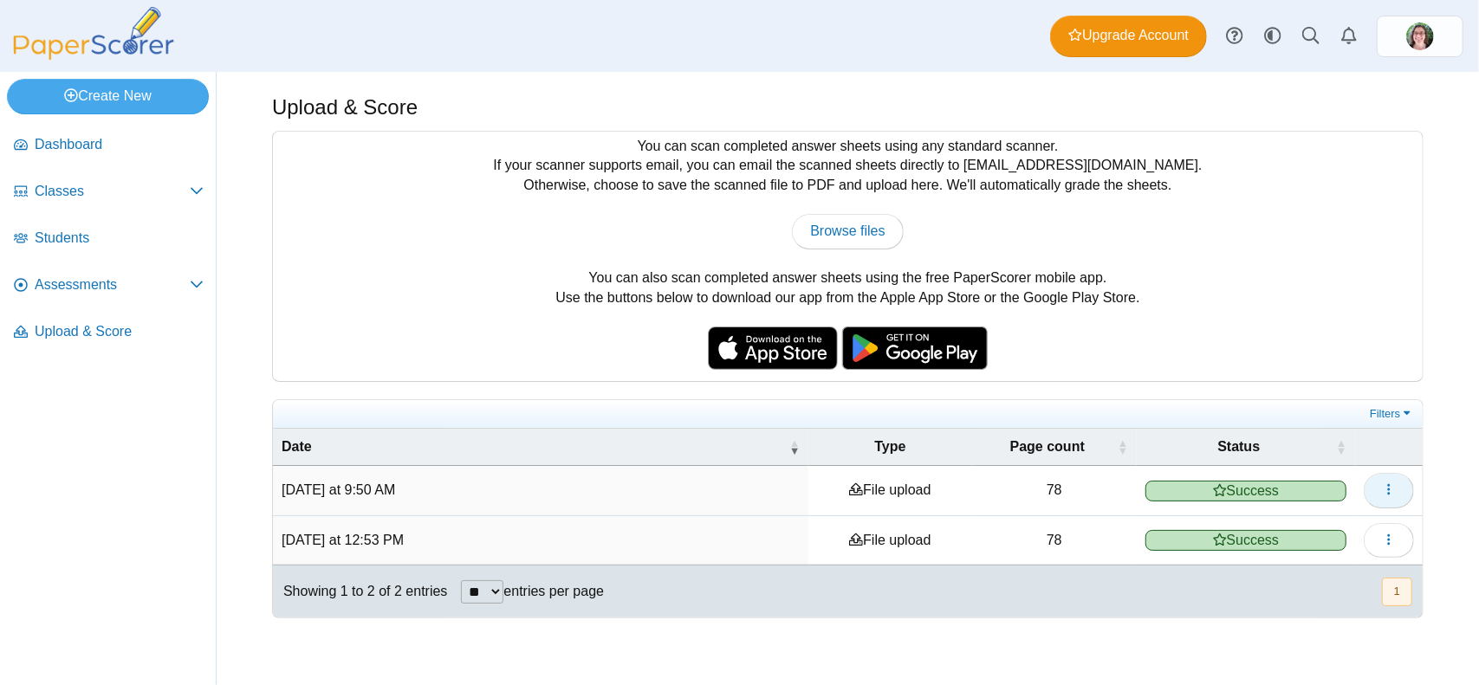
click at [1390, 488] on icon "button" at bounding box center [1389, 490] width 14 height 14
click at [1300, 526] on link "View scanned pages" at bounding box center [1310, 528] width 208 height 26
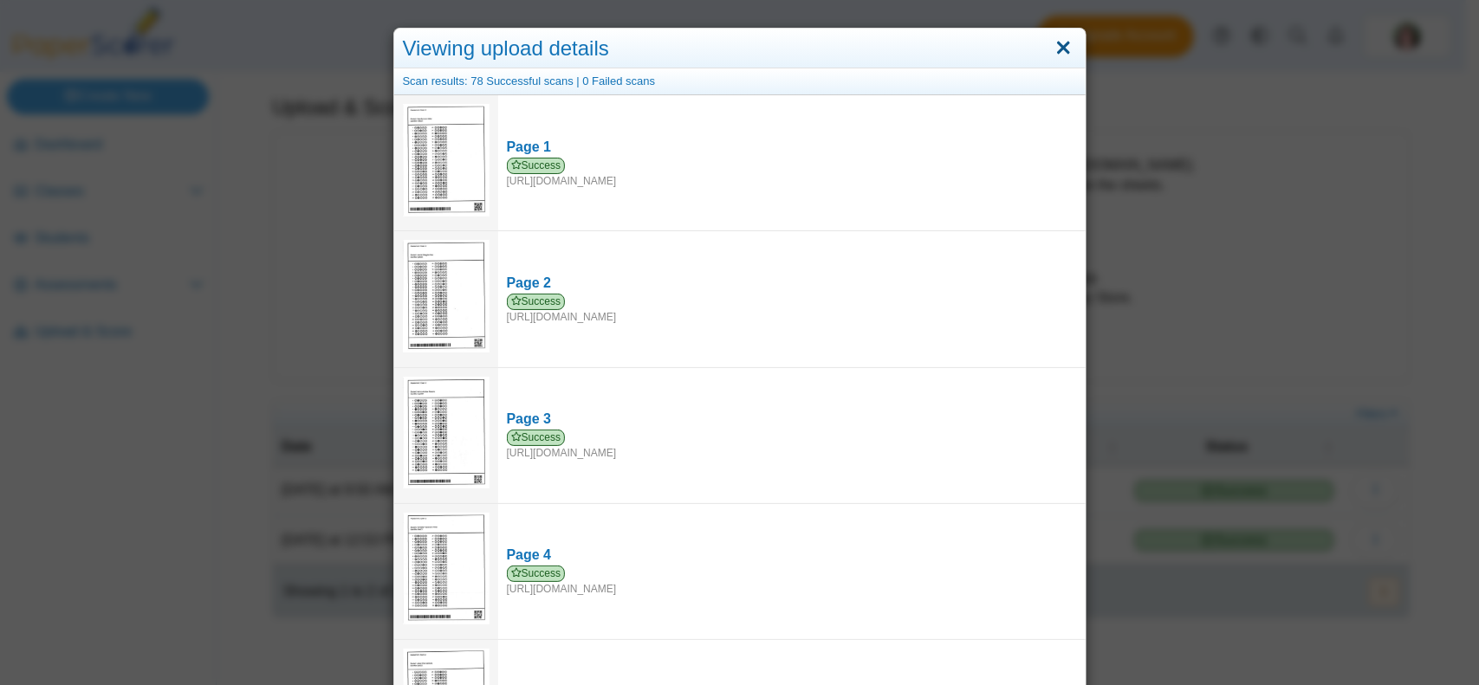
click at [1052, 46] on link "Close" at bounding box center [1063, 48] width 27 height 29
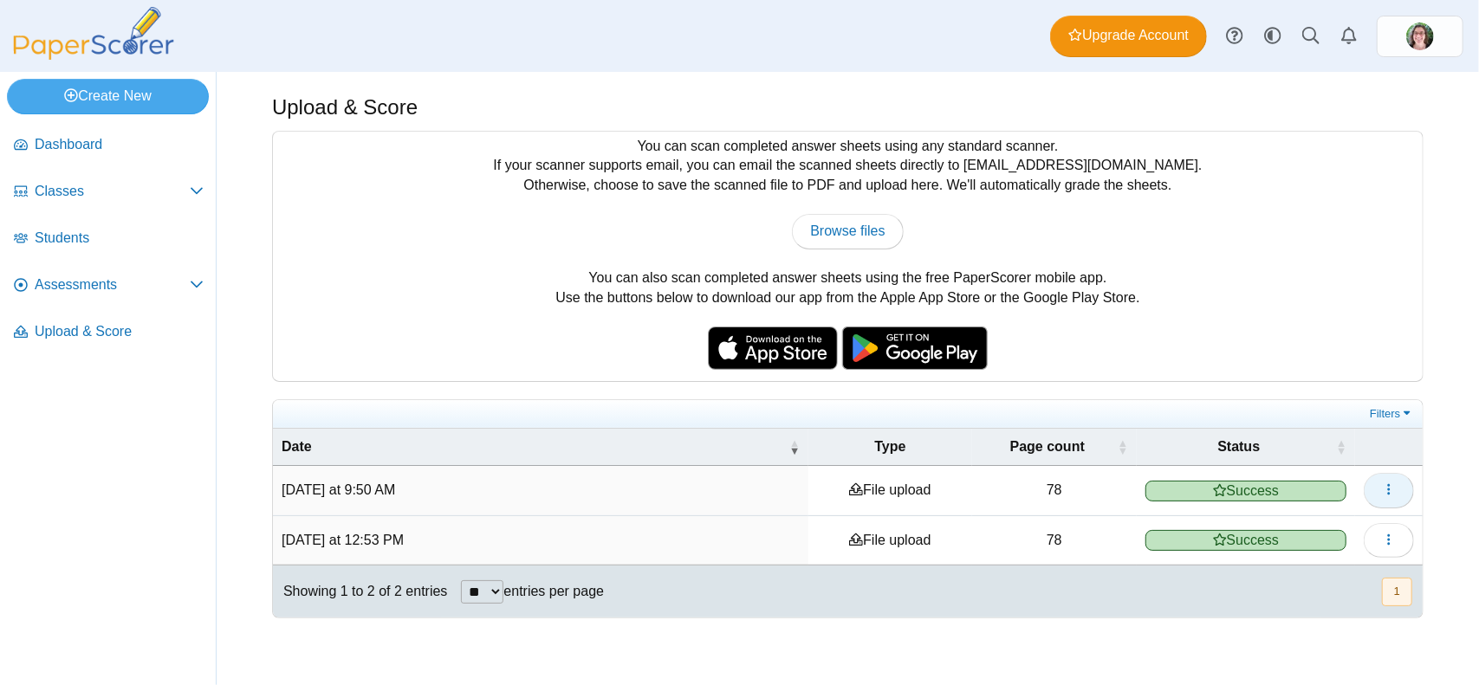
click at [1396, 491] on button "button" at bounding box center [1388, 490] width 50 height 35
click at [1388, 485] on icon "button" at bounding box center [1389, 490] width 14 height 14
click at [1393, 483] on icon "button" at bounding box center [1389, 490] width 14 height 14
click at [1107, 645] on div "Upload & Score You can scan completed answer sheets using any standard scanner.…" at bounding box center [848, 378] width 1262 height 613
click at [865, 233] on span "Browse files" at bounding box center [847, 230] width 74 height 15
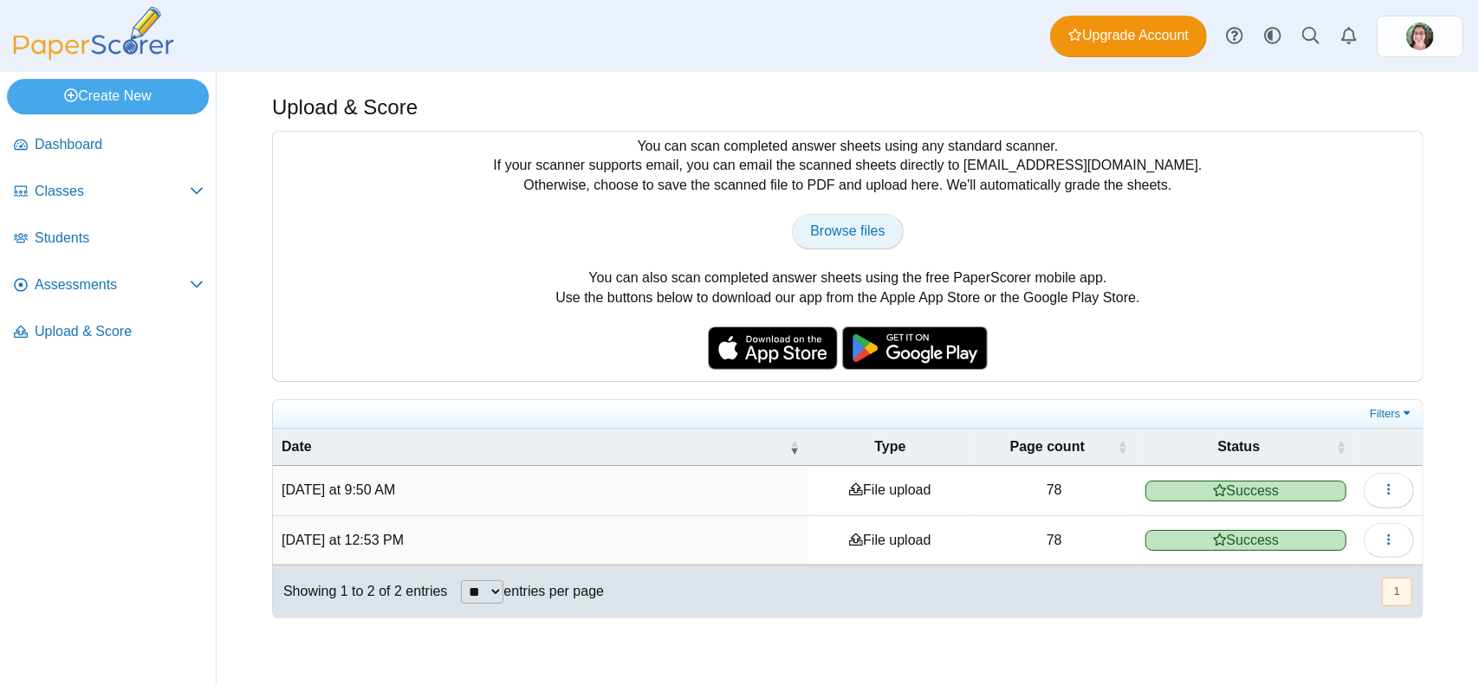
type input "**********"
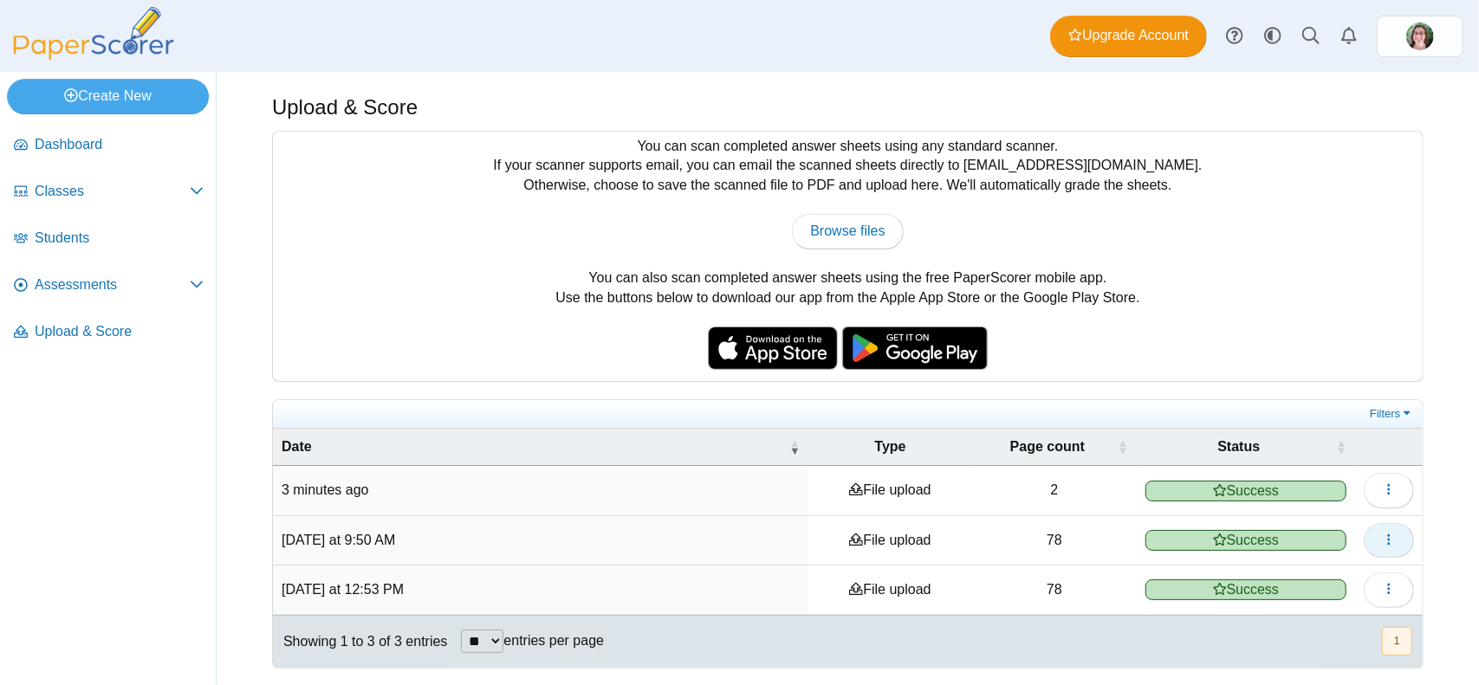
click at [1393, 533] on icon "button" at bounding box center [1389, 540] width 14 height 14
click at [1270, 538] on span "Success" at bounding box center [1245, 540] width 201 height 21
drag, startPoint x: 1392, startPoint y: 529, endPoint x: 1163, endPoint y: 642, distance: 254.9
click at [1163, 642] on div "Showing 1 to 3 of 3 entries ** ** ** *** entries per page « Prev 1 Next »" at bounding box center [848, 642] width 1150 height 52
click at [127, 200] on span "Classes" at bounding box center [112, 191] width 155 height 19
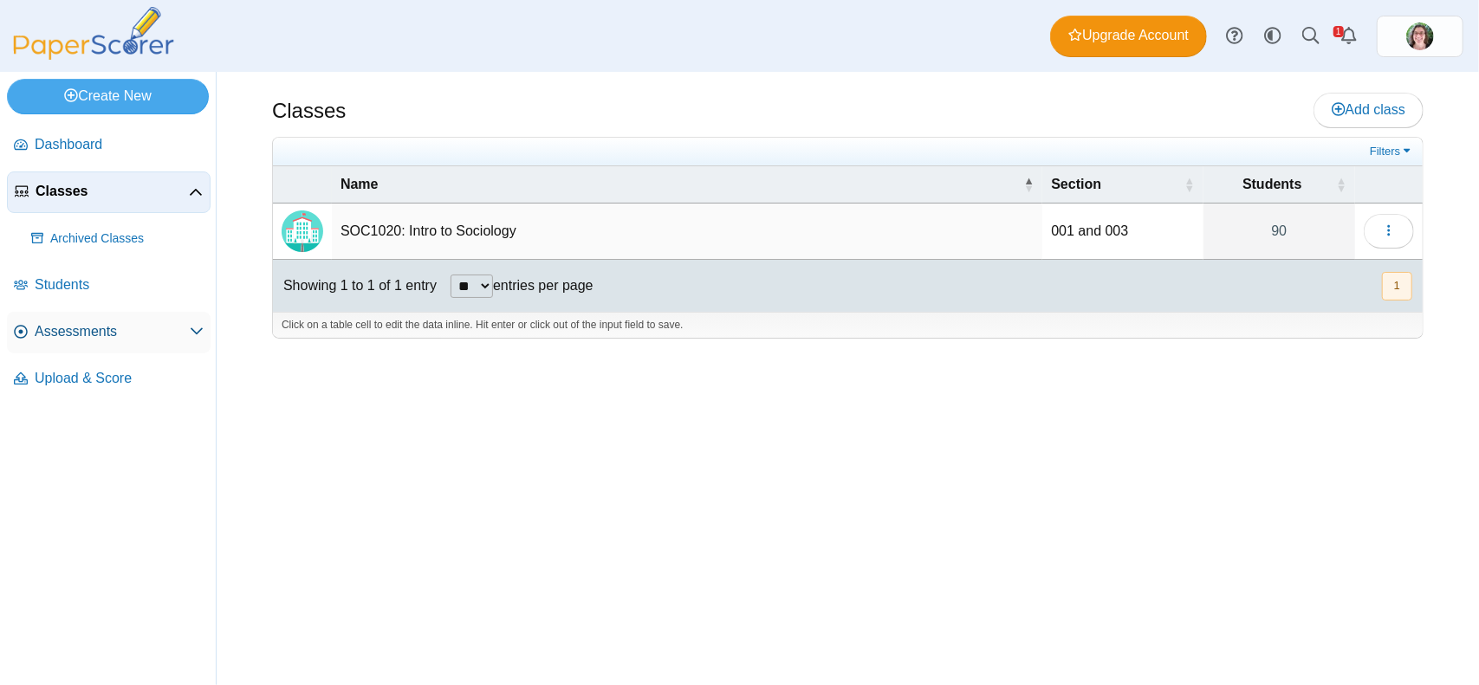
drag, startPoint x: 51, startPoint y: 325, endPoint x: 92, endPoint y: 324, distance: 40.7
click at [53, 325] on span "Assessments" at bounding box center [112, 331] width 155 height 19
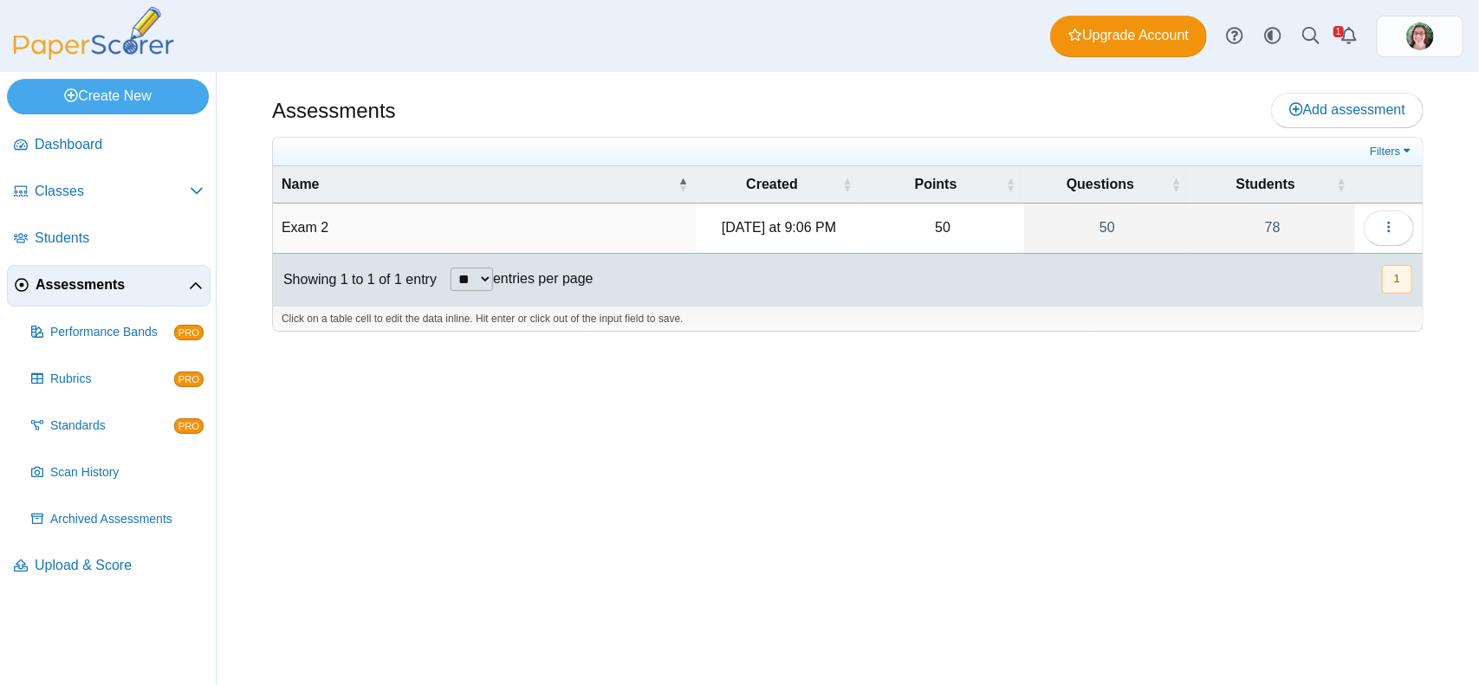
click at [1398, 275] on button "1" at bounding box center [1397, 279] width 30 height 29
click at [1389, 271] on button "1" at bounding box center [1397, 279] width 30 height 29
click at [1383, 148] on link "Filters" at bounding box center [1391, 151] width 53 height 17
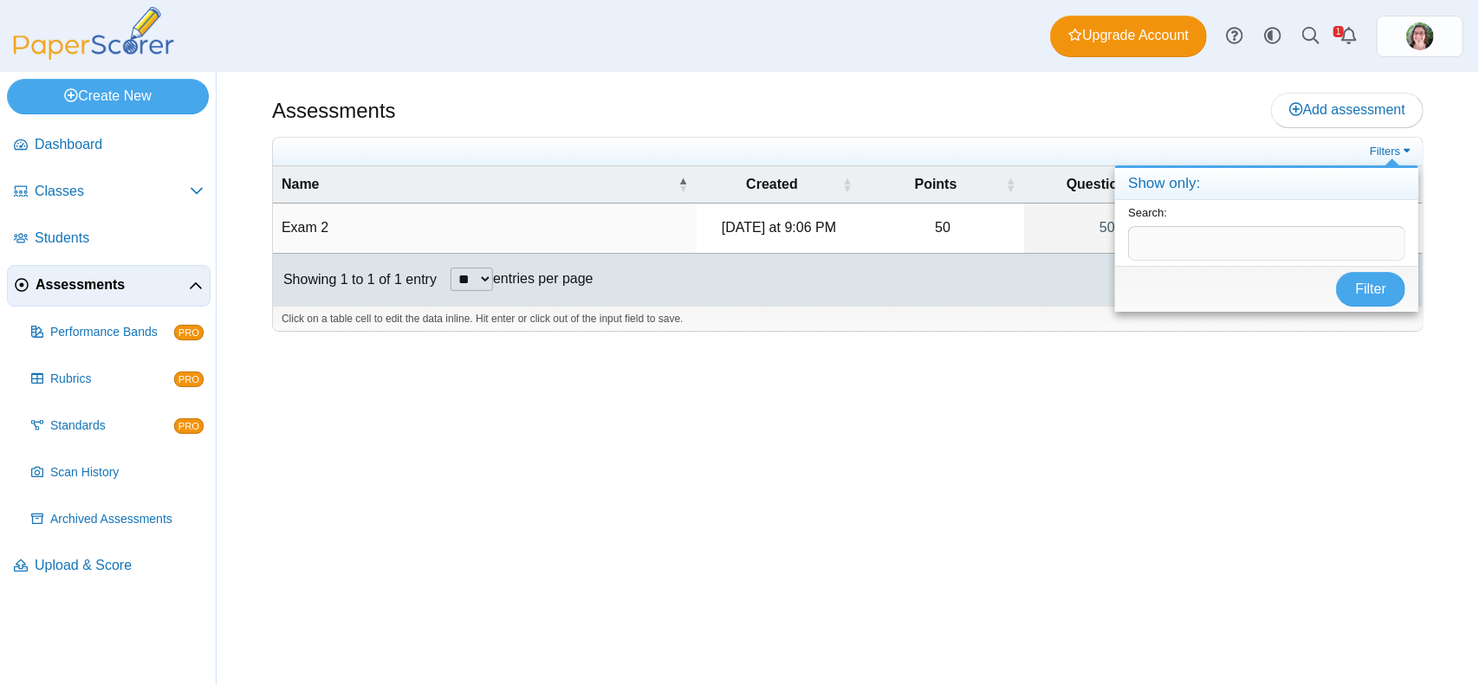
click at [1291, 408] on div "Assessments Add assessment 50" at bounding box center [848, 378] width 1262 height 613
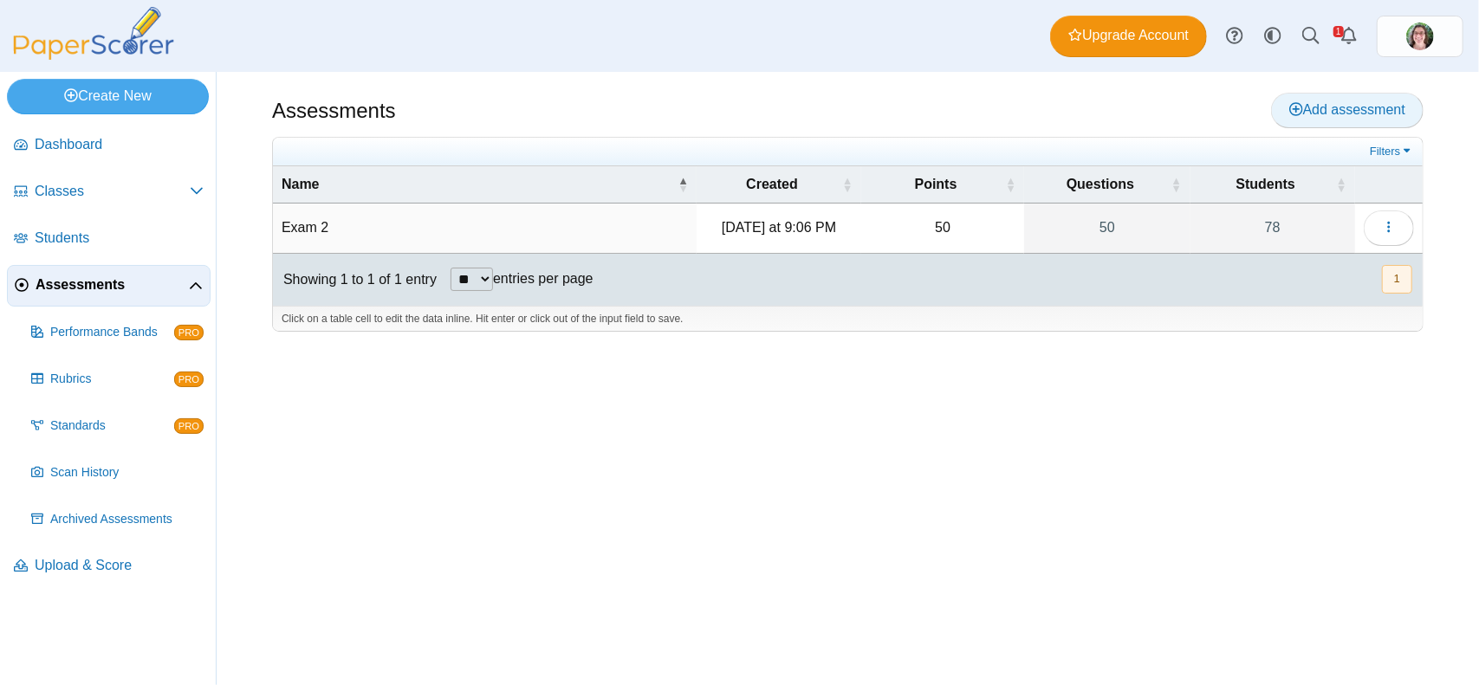
click at [1338, 113] on span "Add assessment" at bounding box center [1347, 109] width 116 height 15
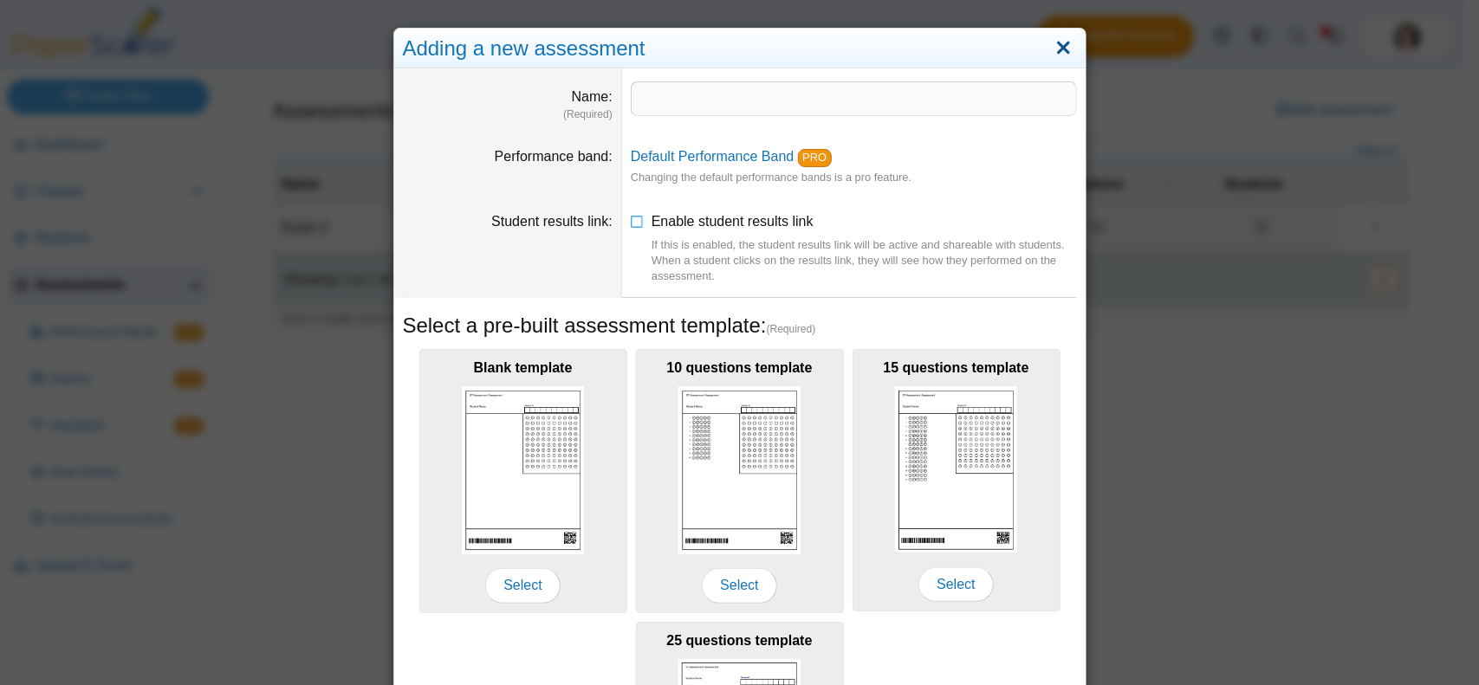
click at [1062, 44] on link "Close" at bounding box center [1063, 48] width 27 height 29
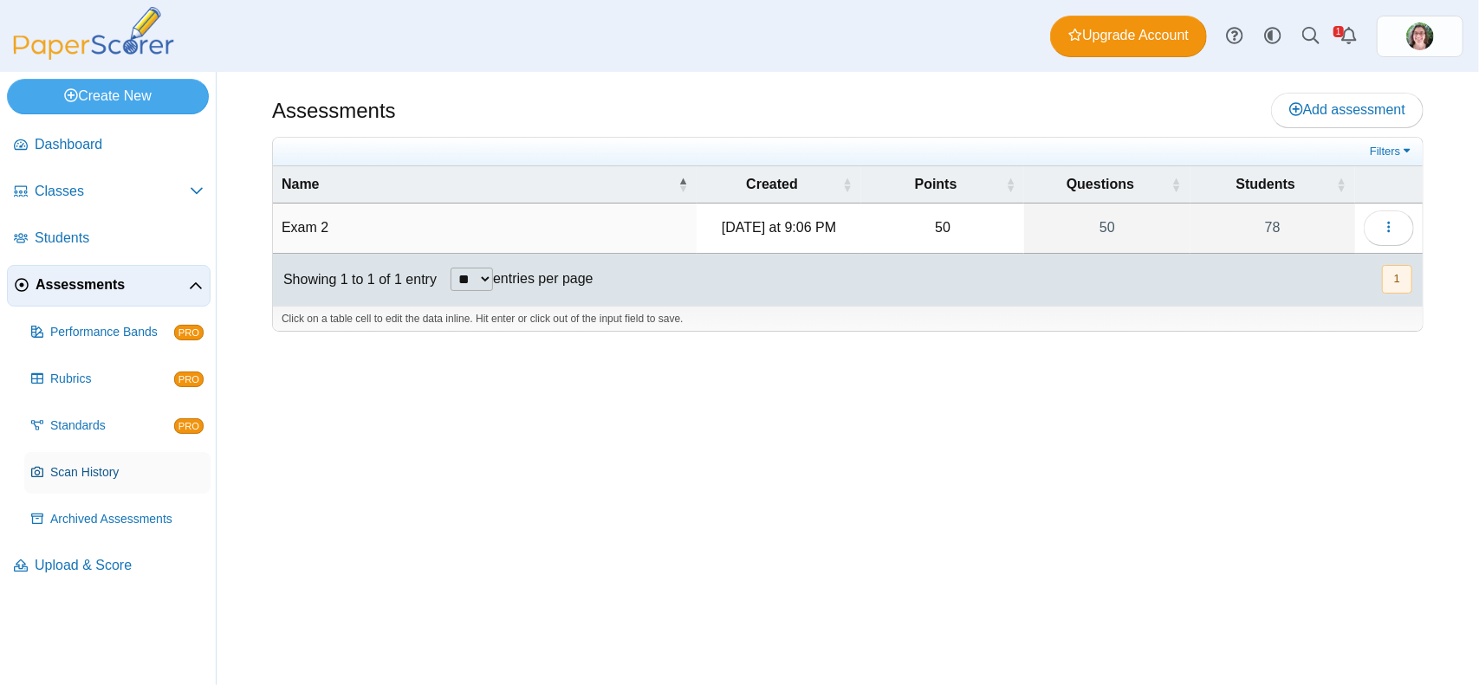
click at [78, 476] on span "Scan History" at bounding box center [126, 472] width 153 height 17
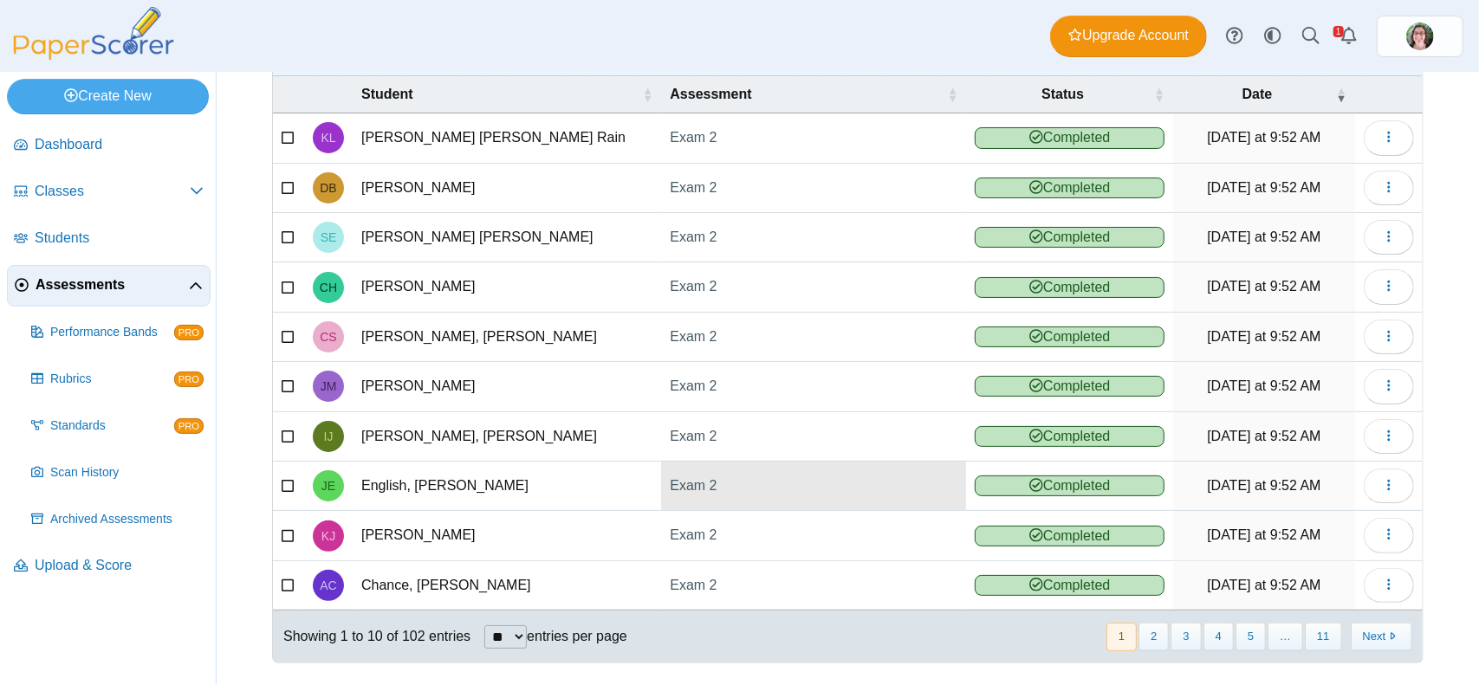
scroll to position [113, 0]
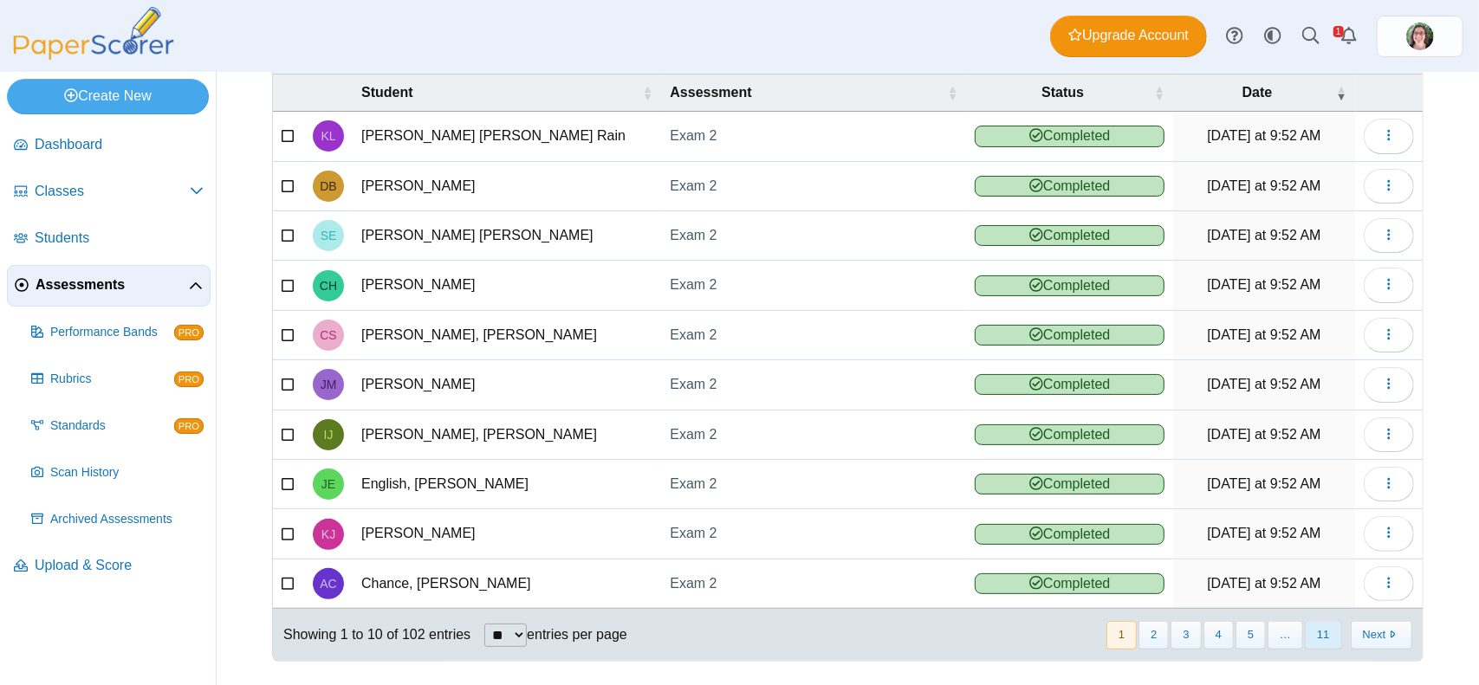
click at [1309, 625] on button "11" at bounding box center [1323, 635] width 36 height 29
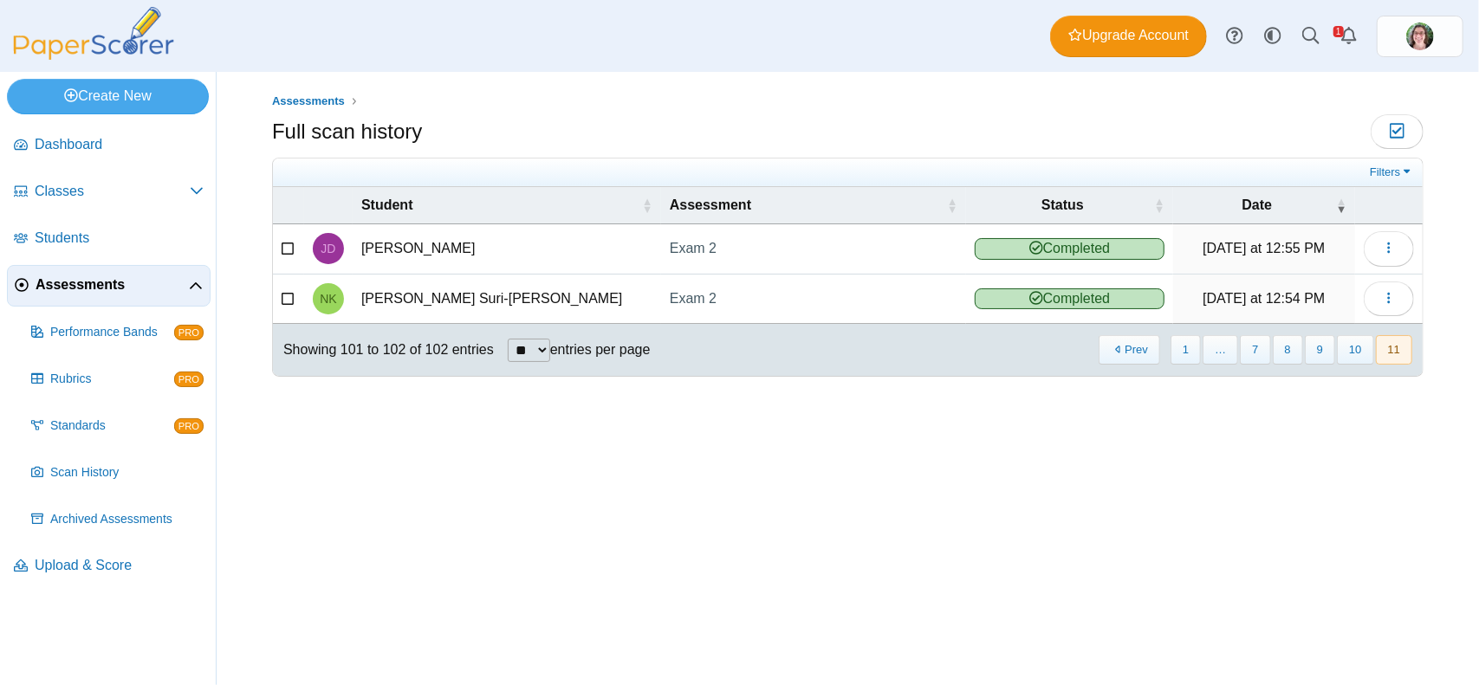
click at [92, 285] on span "Assessments" at bounding box center [112, 284] width 153 height 19
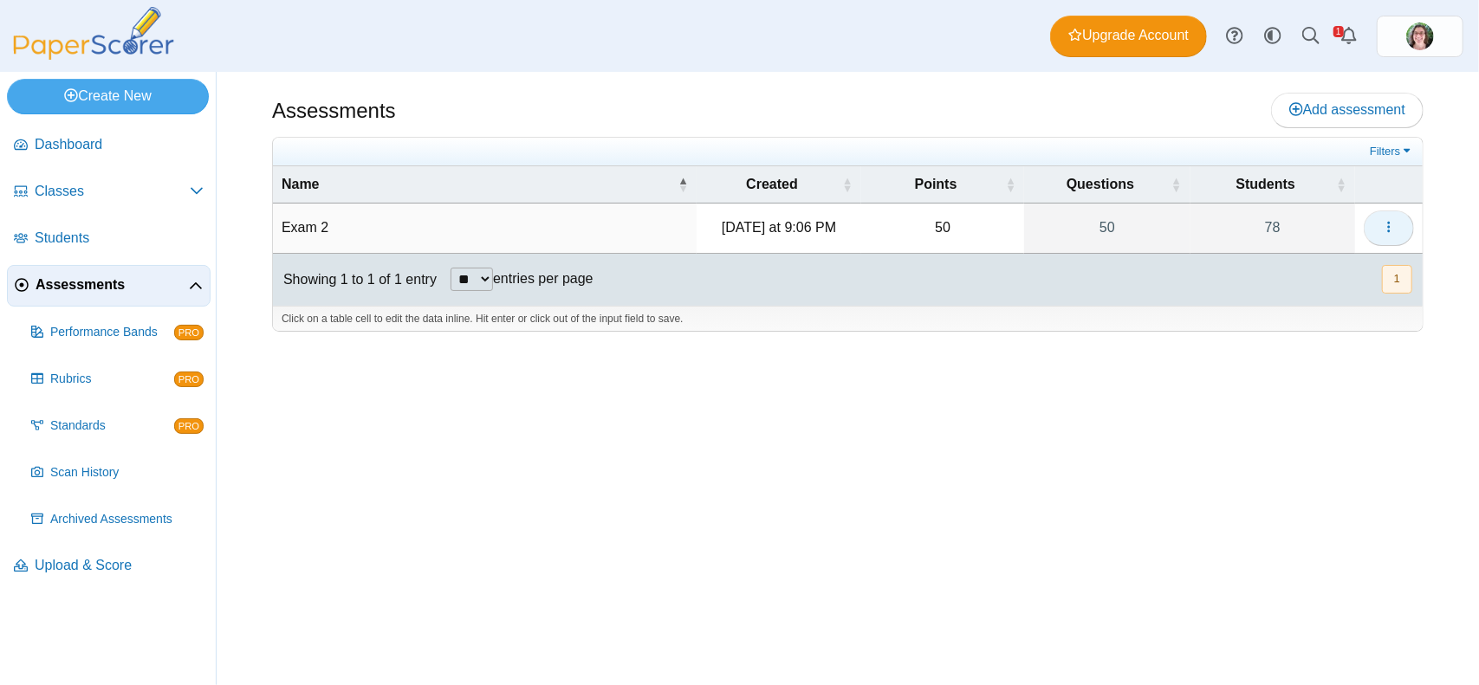
click at [1389, 231] on icon "button" at bounding box center [1389, 227] width 14 height 14
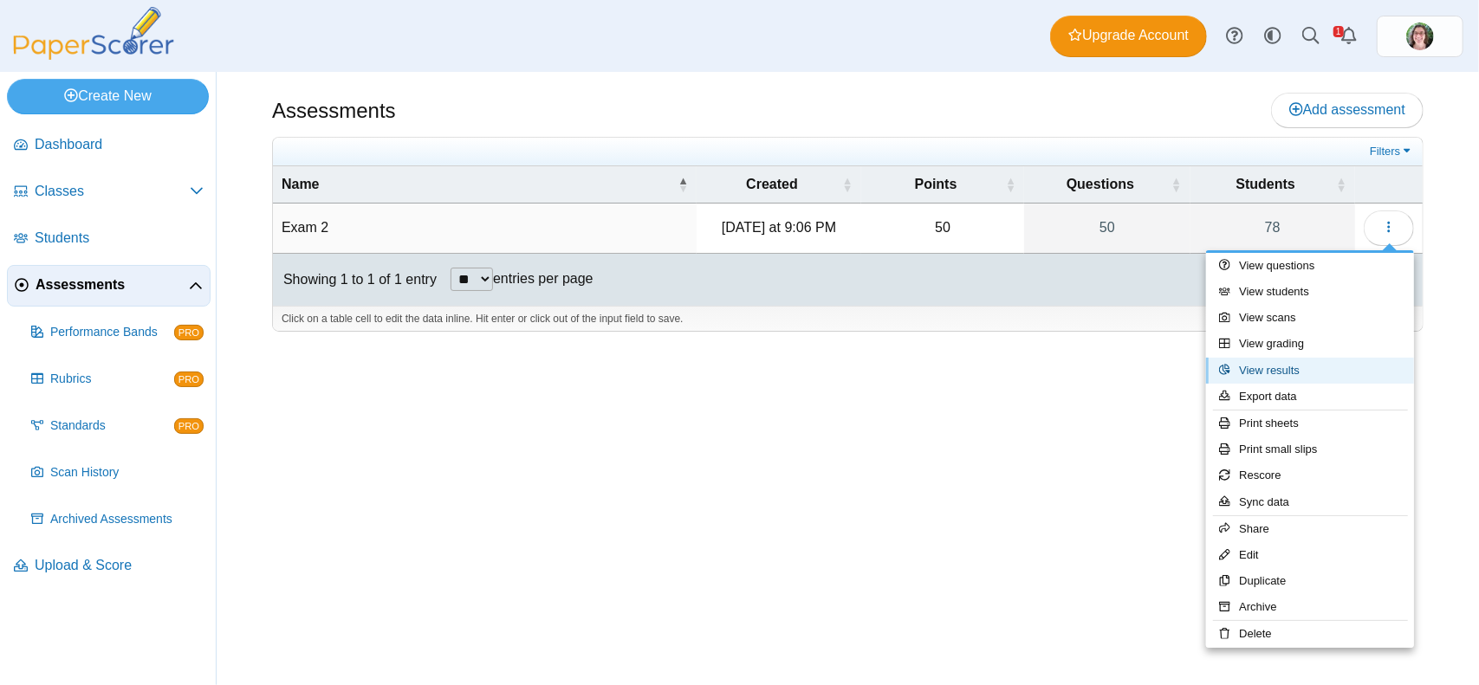
click at [1285, 359] on link "View results" at bounding box center [1310, 371] width 208 height 26
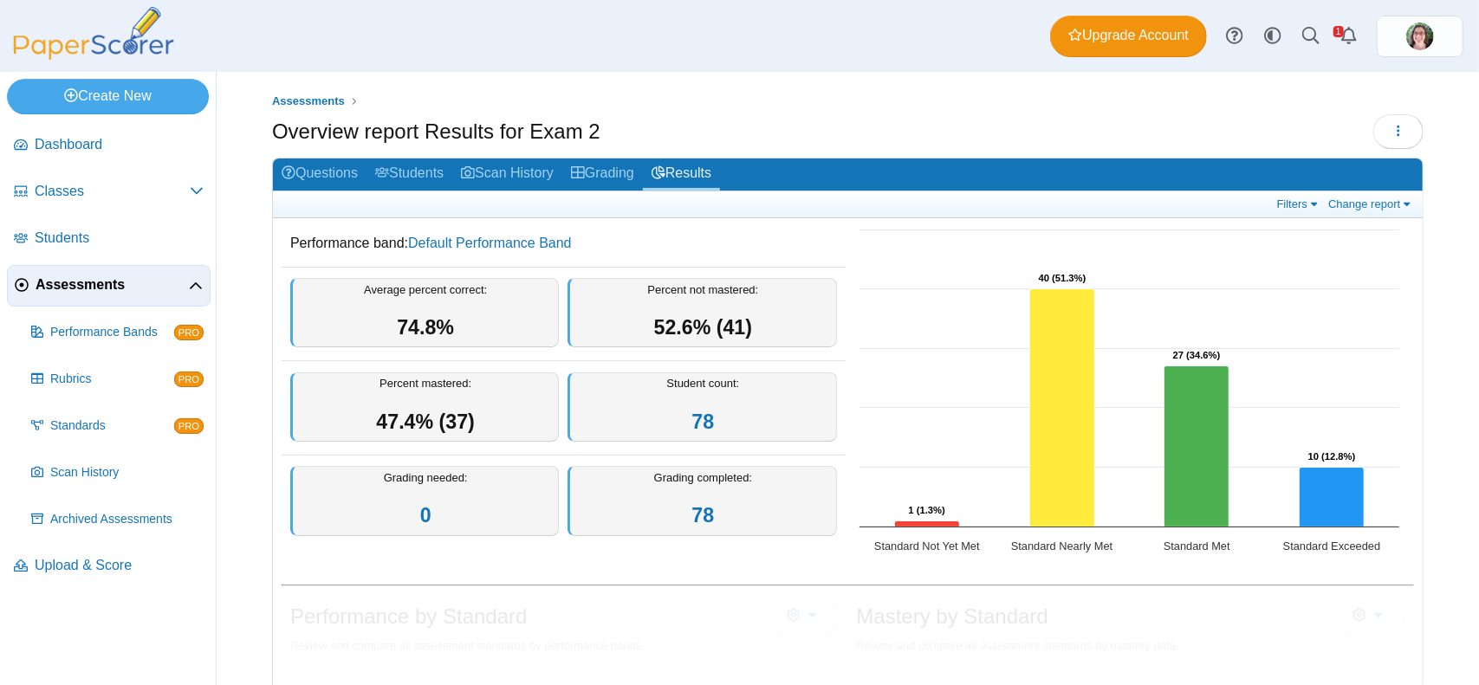
drag, startPoint x: 599, startPoint y: 173, endPoint x: 608, endPoint y: 215, distance: 42.7
click at [599, 174] on link "Grading" at bounding box center [602, 175] width 81 height 32
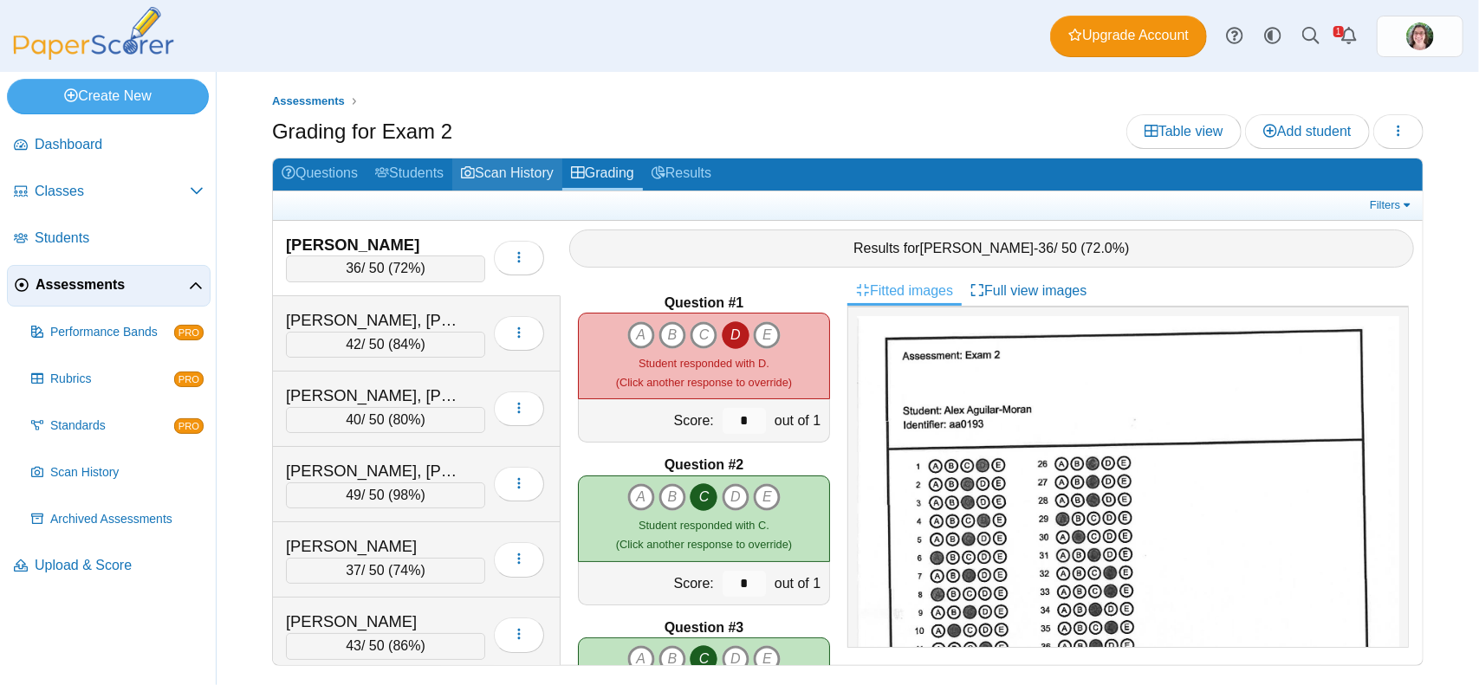
click at [475, 178] on icon at bounding box center [468, 172] width 14 height 14
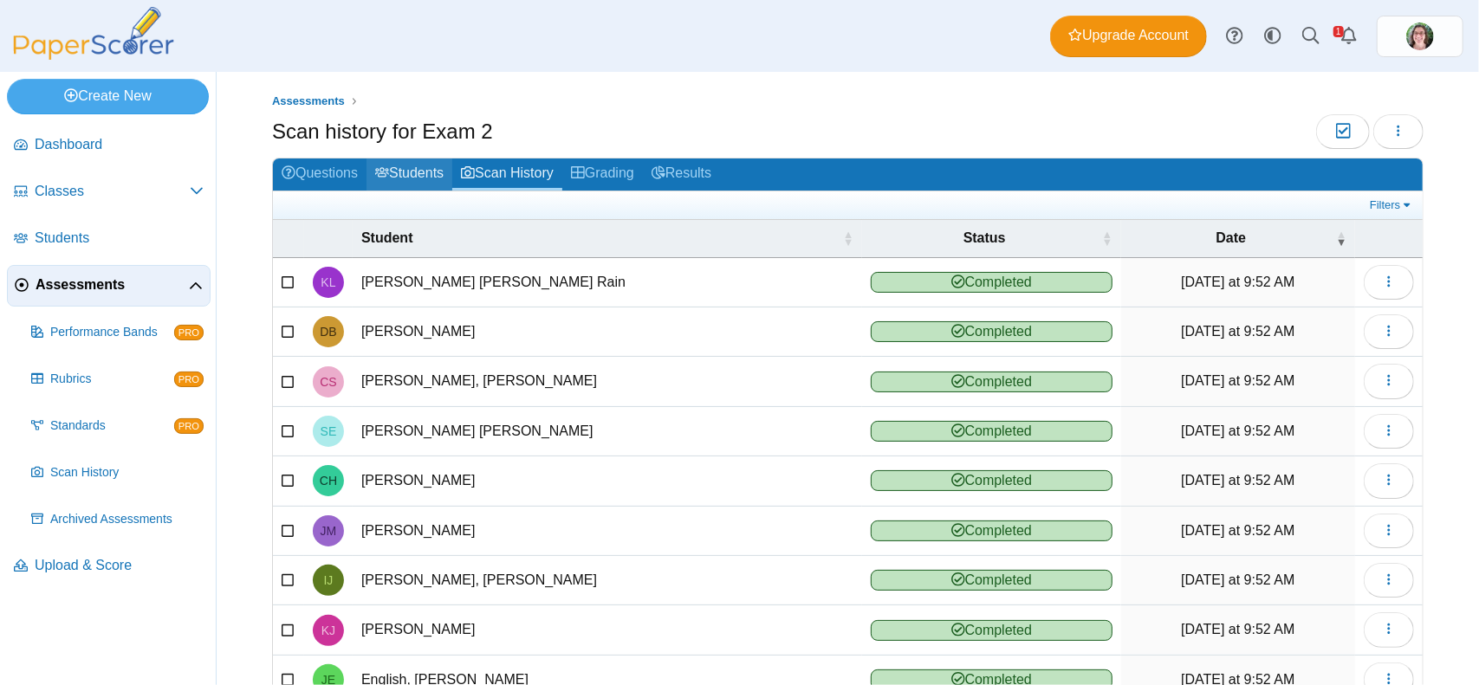
click at [423, 175] on link "Students" at bounding box center [409, 175] width 86 height 32
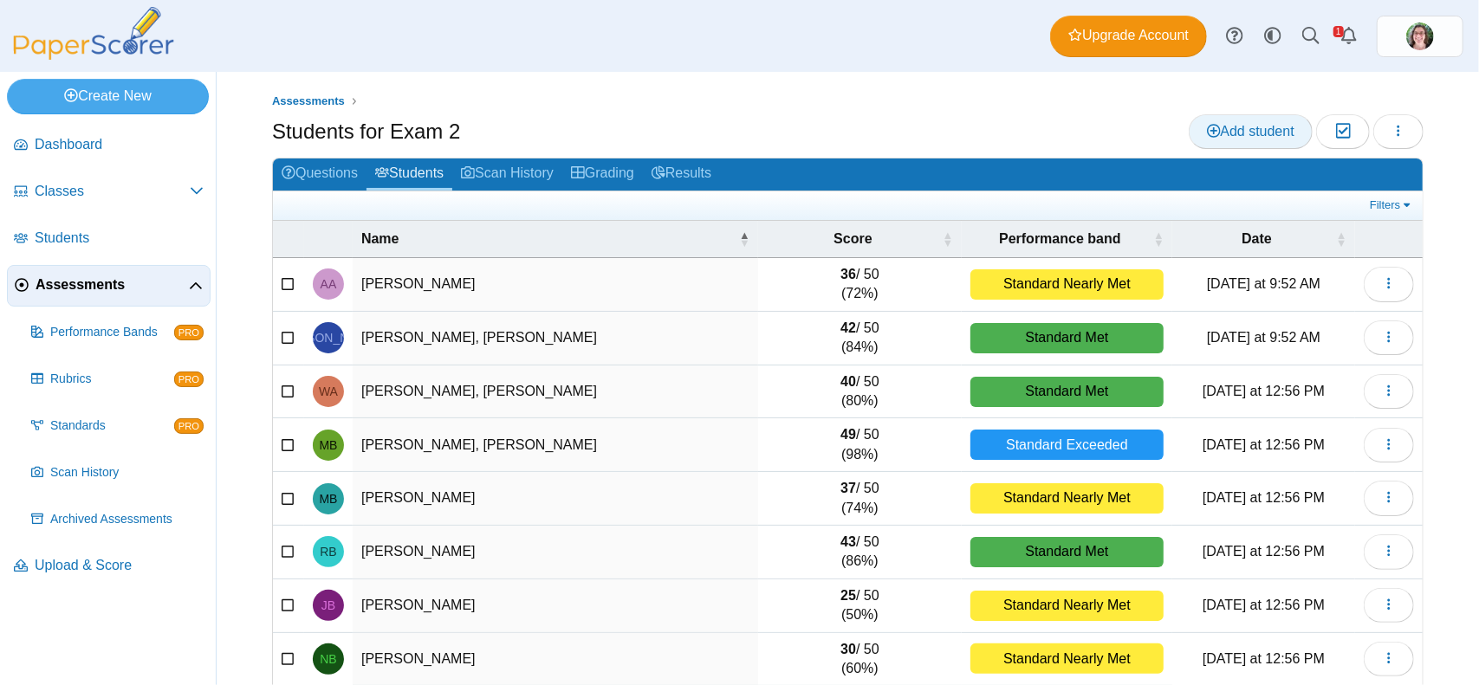
click at [1213, 126] on span "Add student" at bounding box center [1250, 131] width 87 height 15
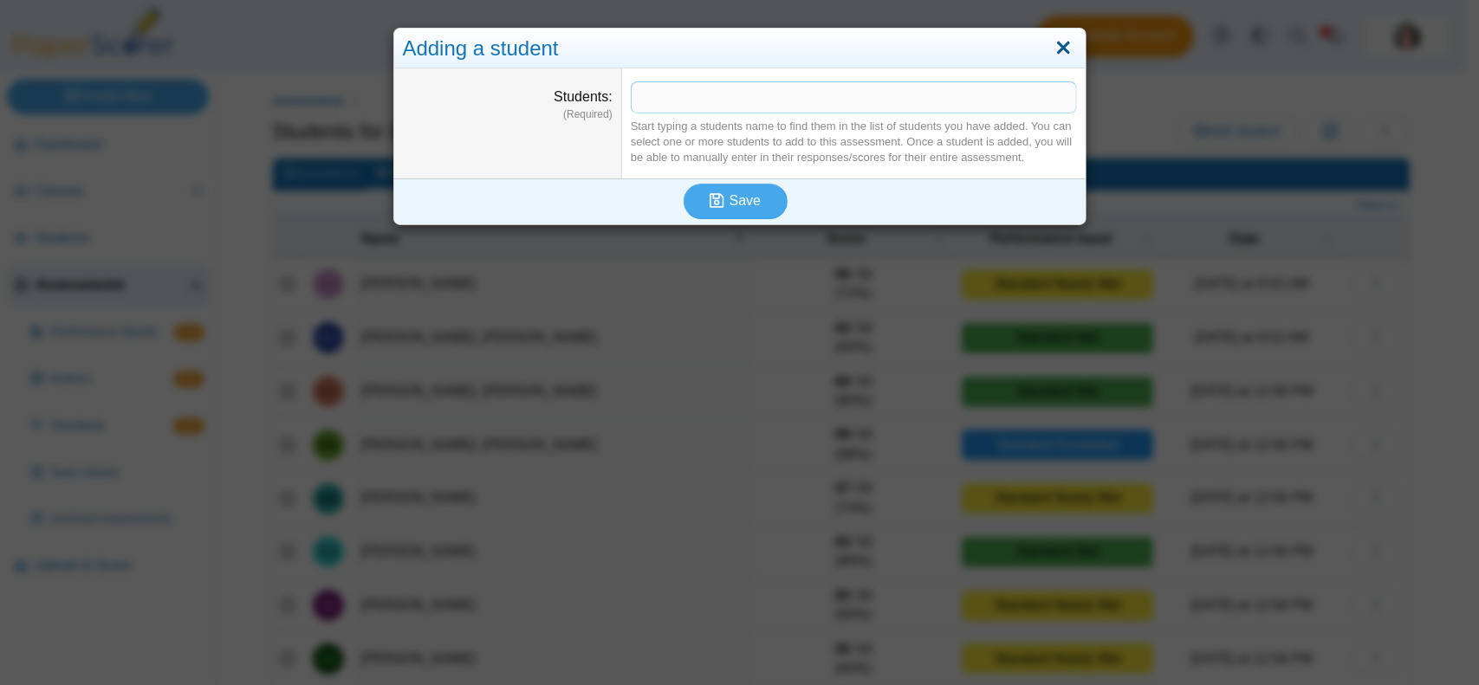
click at [1053, 41] on link "Close" at bounding box center [1063, 48] width 27 height 29
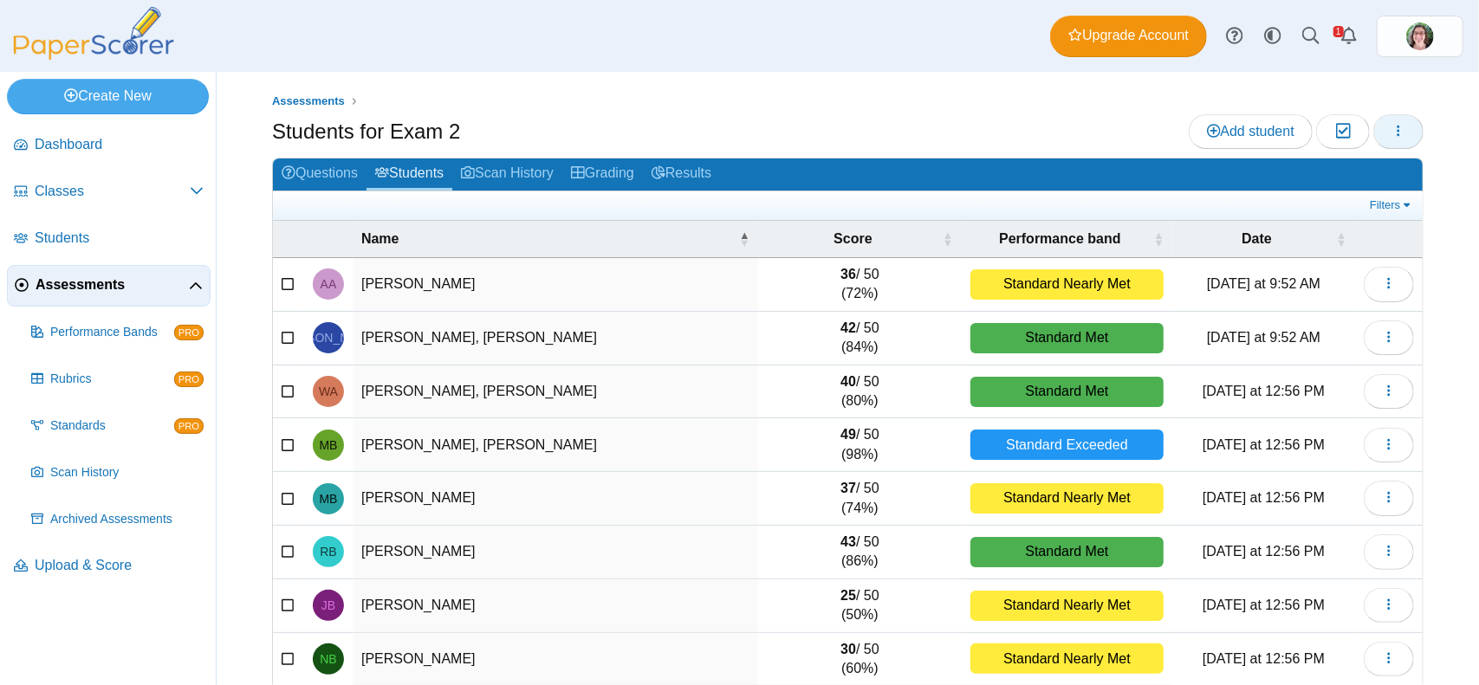
click at [1391, 136] on icon "button" at bounding box center [1398, 131] width 14 height 14
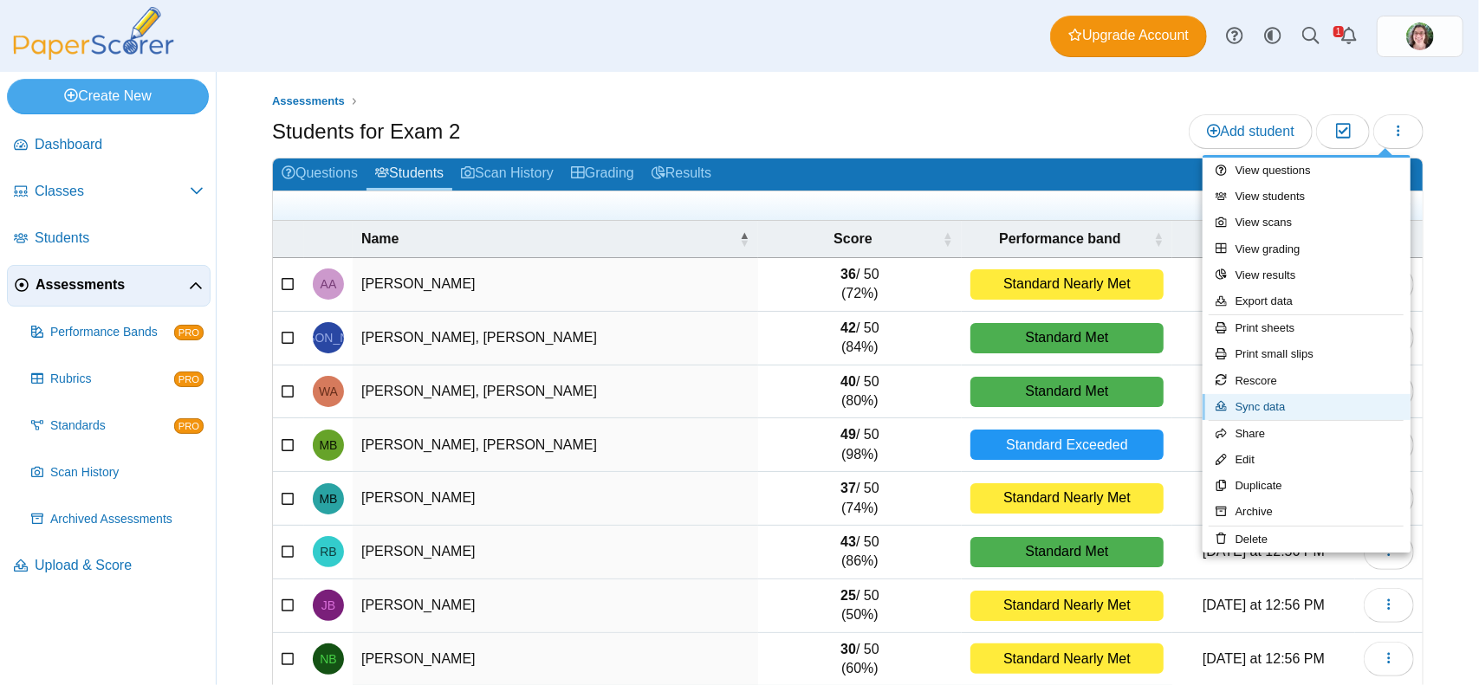
click at [1253, 409] on link "Sync data" at bounding box center [1306, 407] width 208 height 26
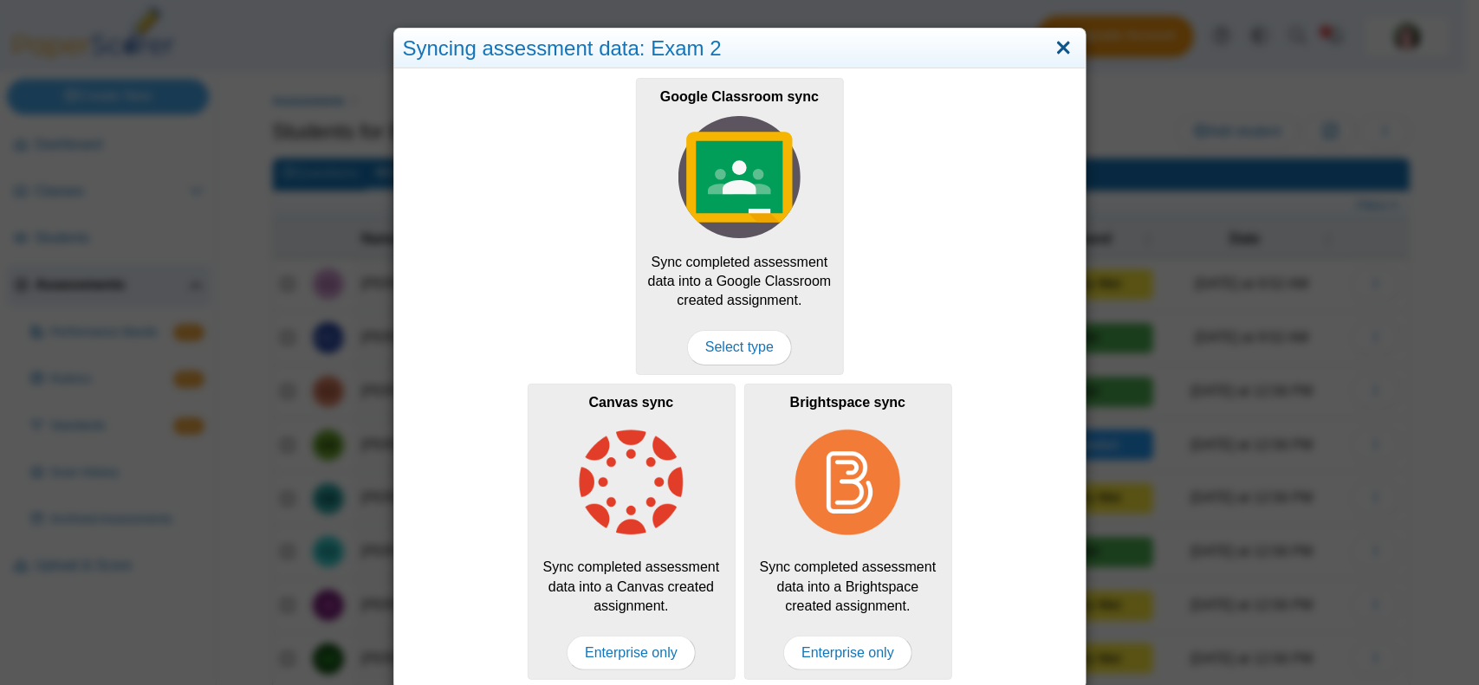
click at [1053, 51] on link "Close" at bounding box center [1063, 48] width 27 height 29
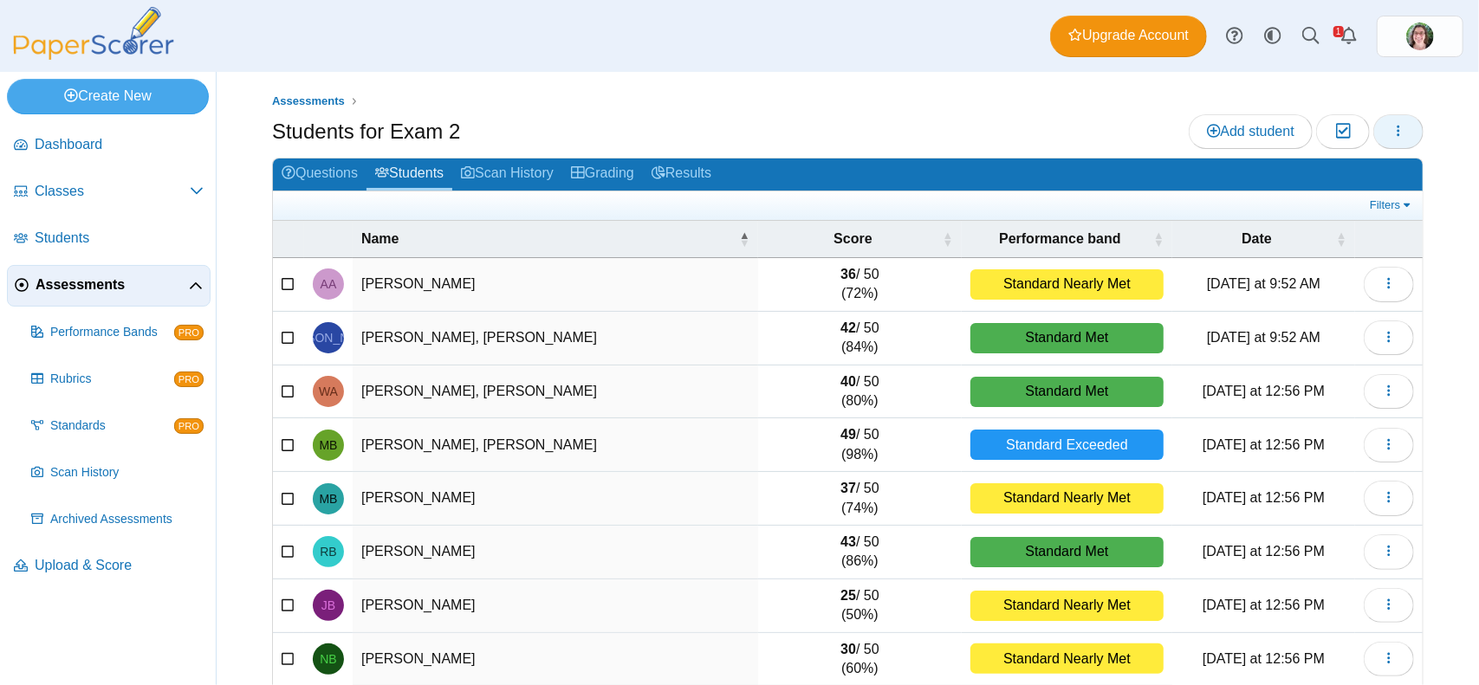
click at [1391, 133] on icon "button" at bounding box center [1398, 131] width 14 height 14
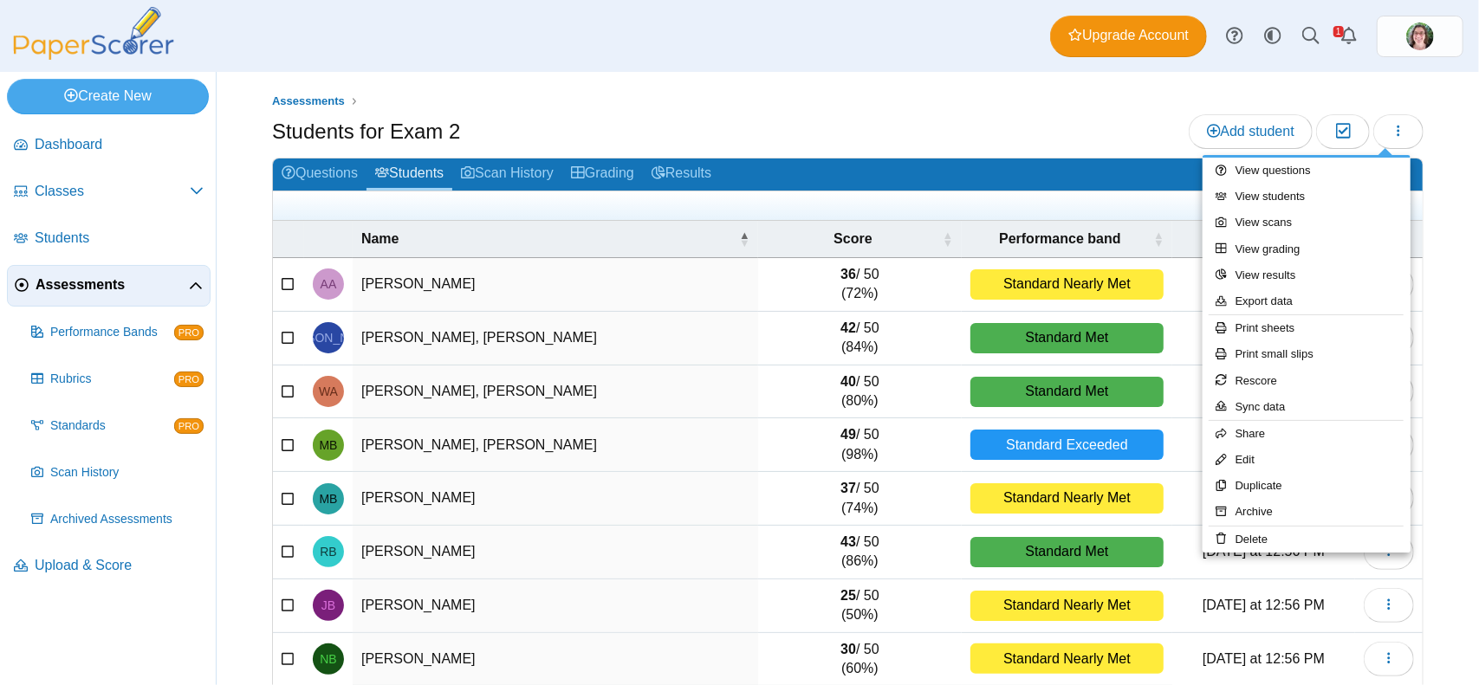
click at [903, 94] on ul "Assessments" at bounding box center [847, 101] width 1151 height 17
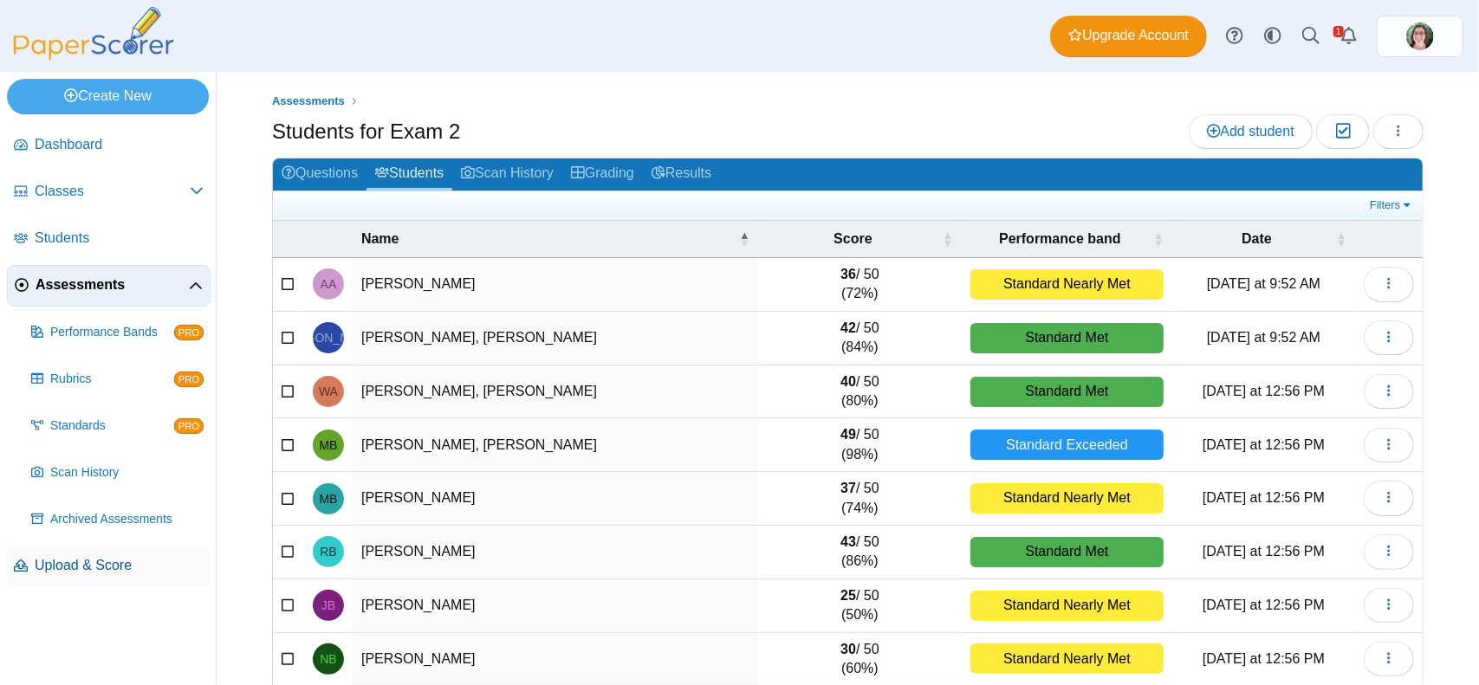
click at [62, 573] on span "Upload & Score" at bounding box center [119, 565] width 169 height 19
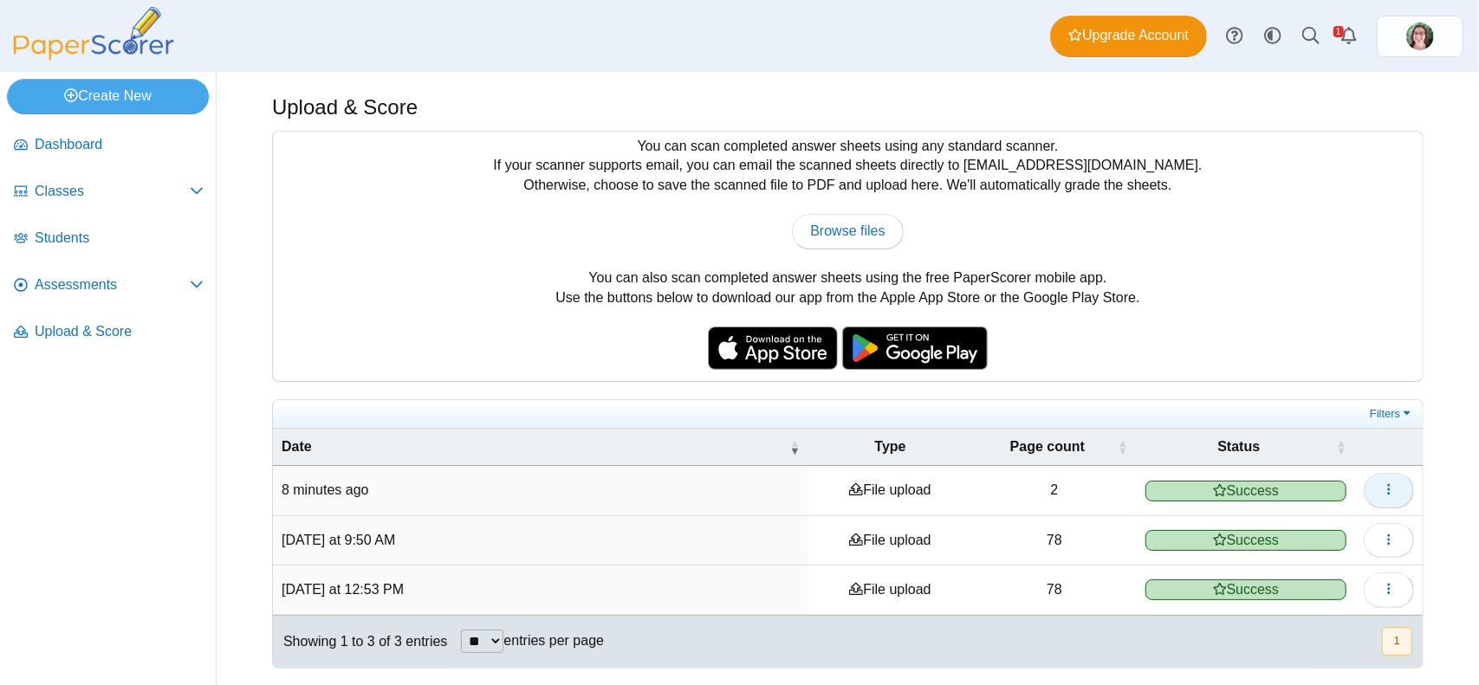
click at [1398, 484] on button "button" at bounding box center [1388, 490] width 50 height 35
click at [1261, 529] on link "View scanned pages" at bounding box center [1310, 528] width 208 height 26
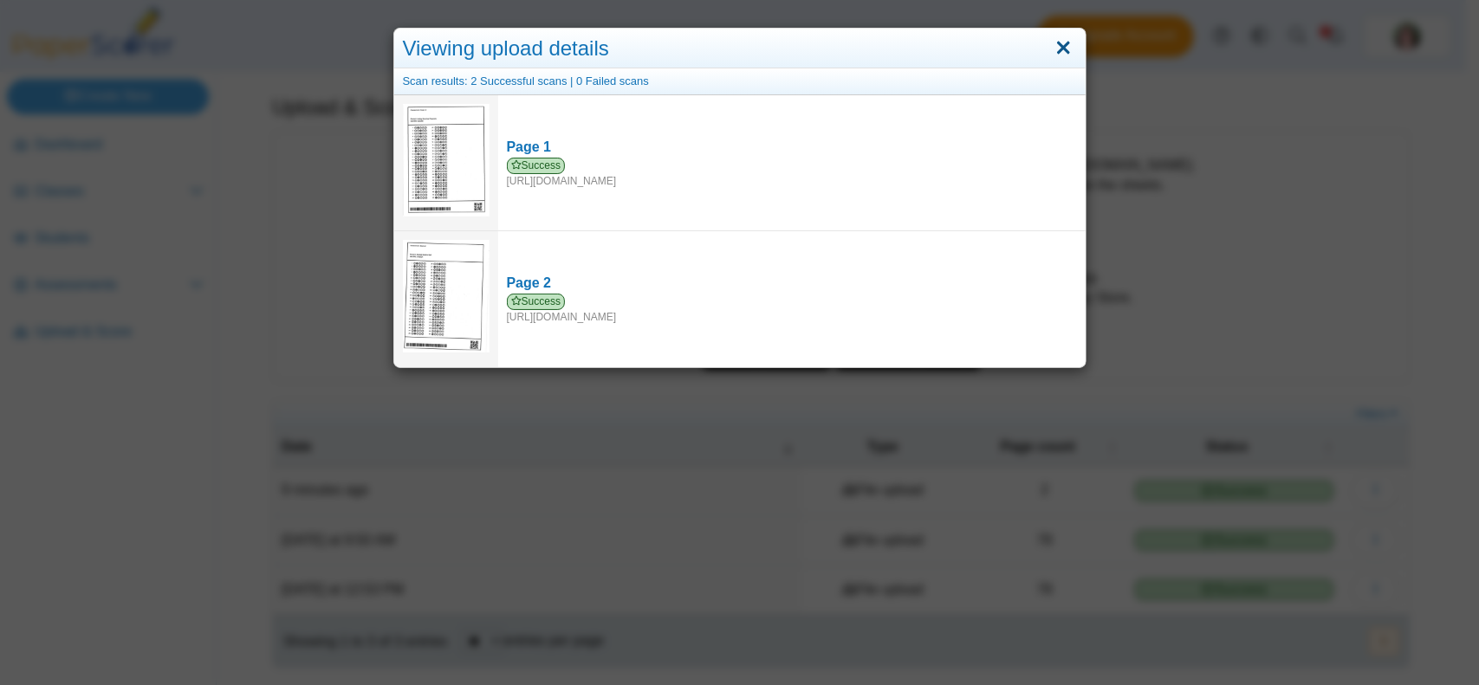
click at [1053, 50] on link "Close" at bounding box center [1063, 48] width 27 height 29
